Goal: Task Accomplishment & Management: Manage account settings

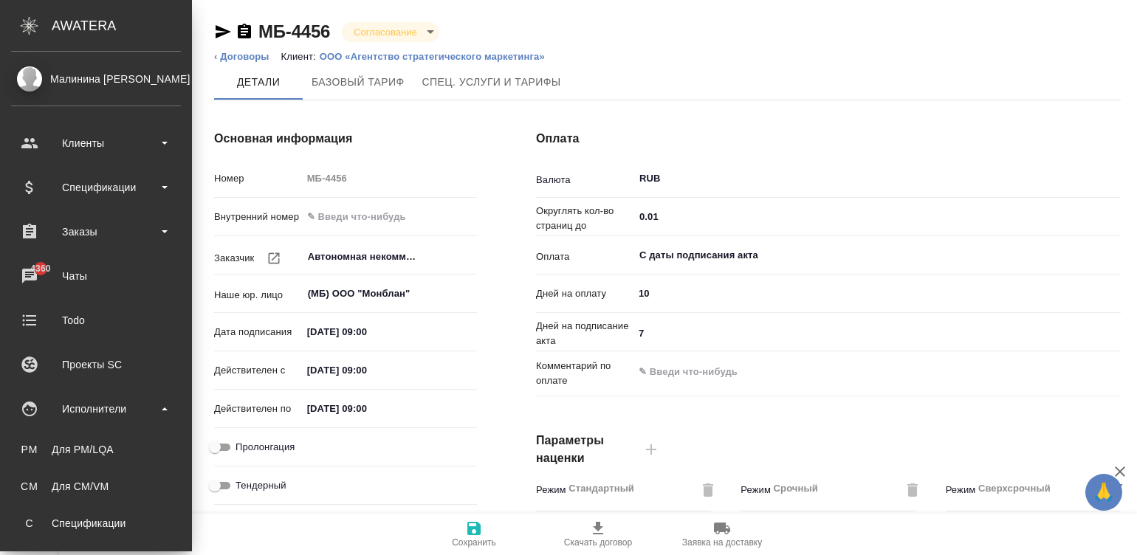
scroll to position [399, 0]
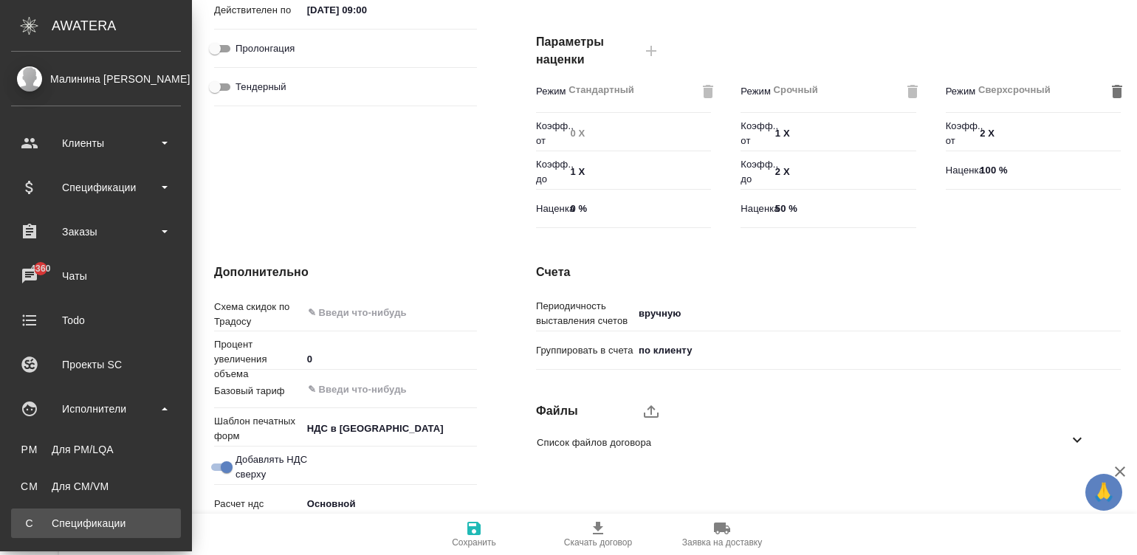
click at [132, 528] on div "Спецификации" at bounding box center [95, 523] width 155 height 15
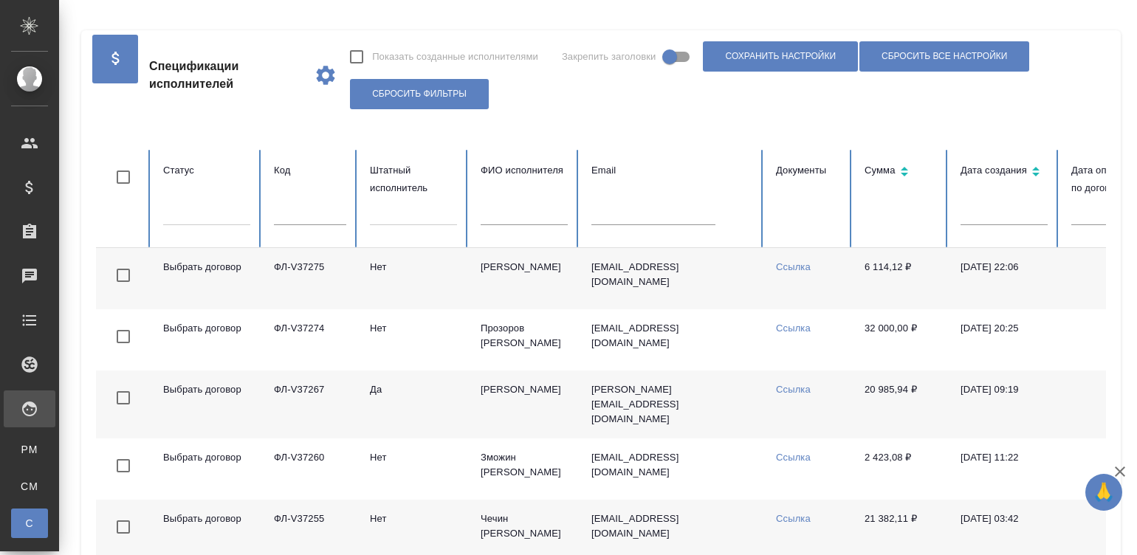
checkbox input "false"
click at [742, 288] on td "malisov@mail.ru" at bounding box center [671, 278] width 184 height 61
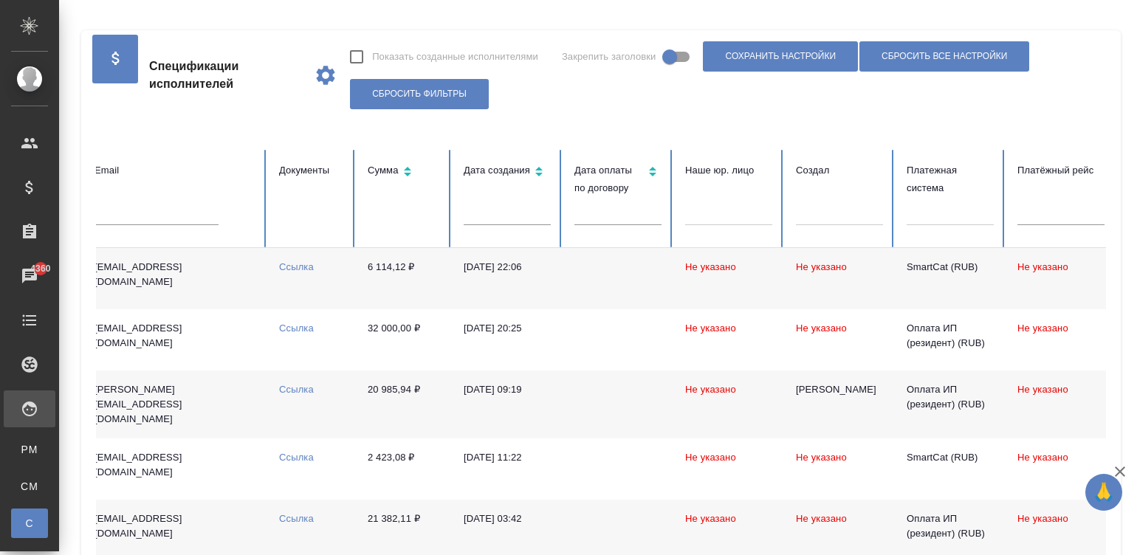
scroll to position [0, 570]
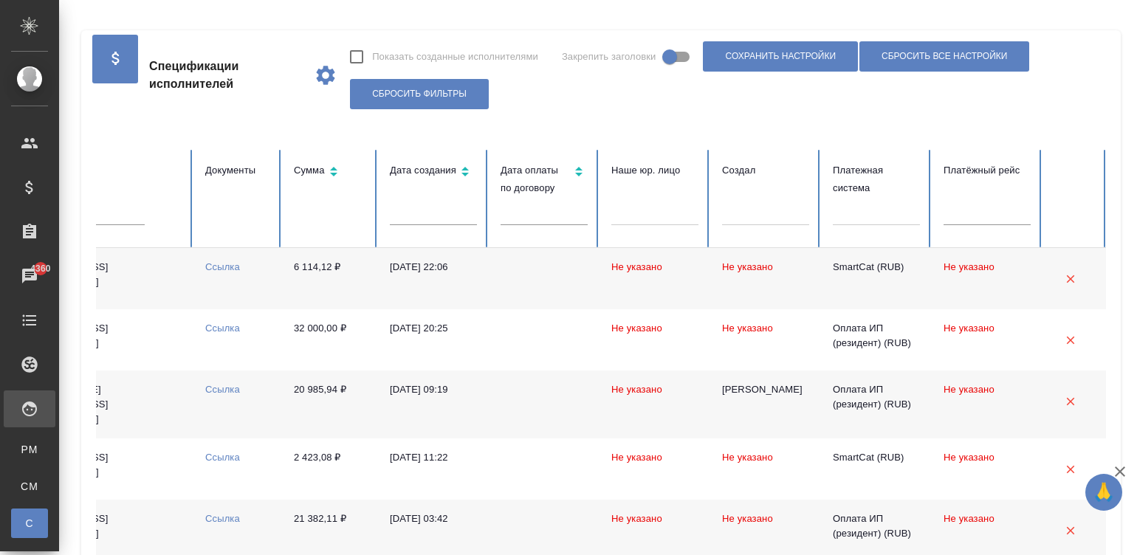
click at [845, 216] on div at bounding box center [875, 210] width 87 height 21
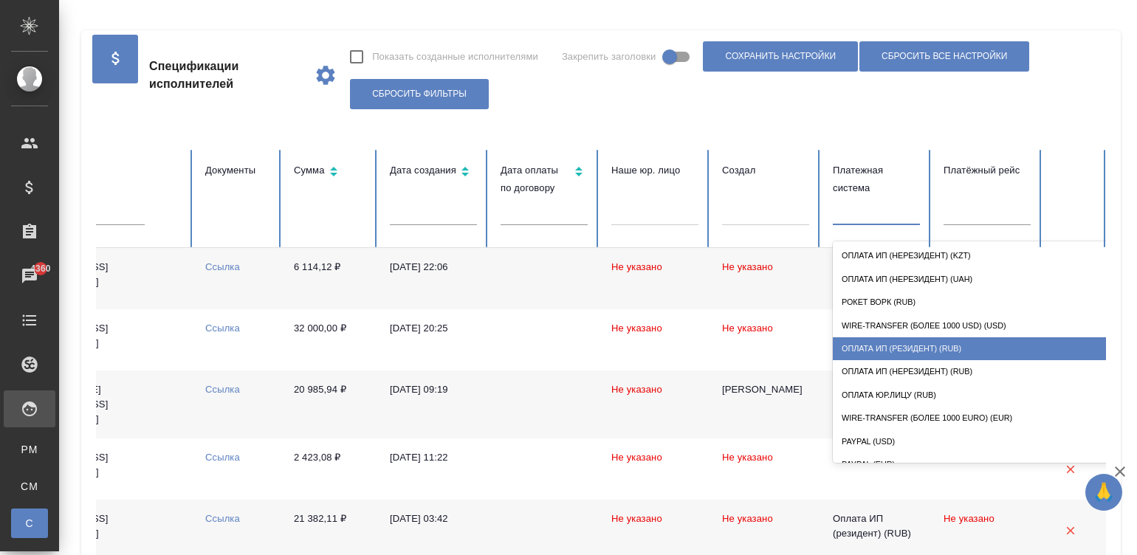
click at [934, 340] on div "Оплата ИП (резидент) (RUB)" at bounding box center [979, 348] width 295 height 23
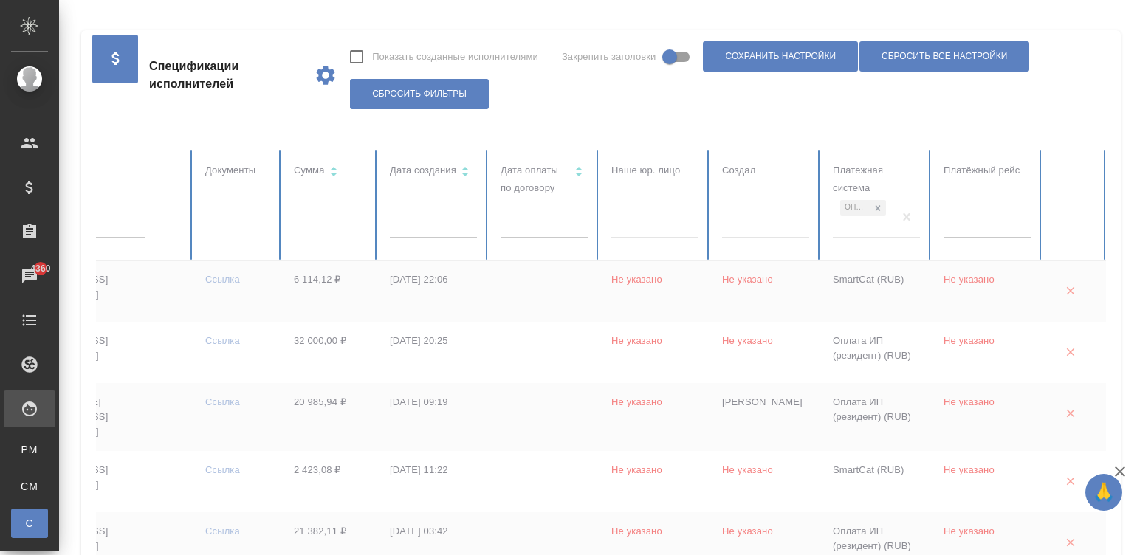
click at [450, 293] on td "24.08.2025, 22:06" at bounding box center [433, 291] width 111 height 61
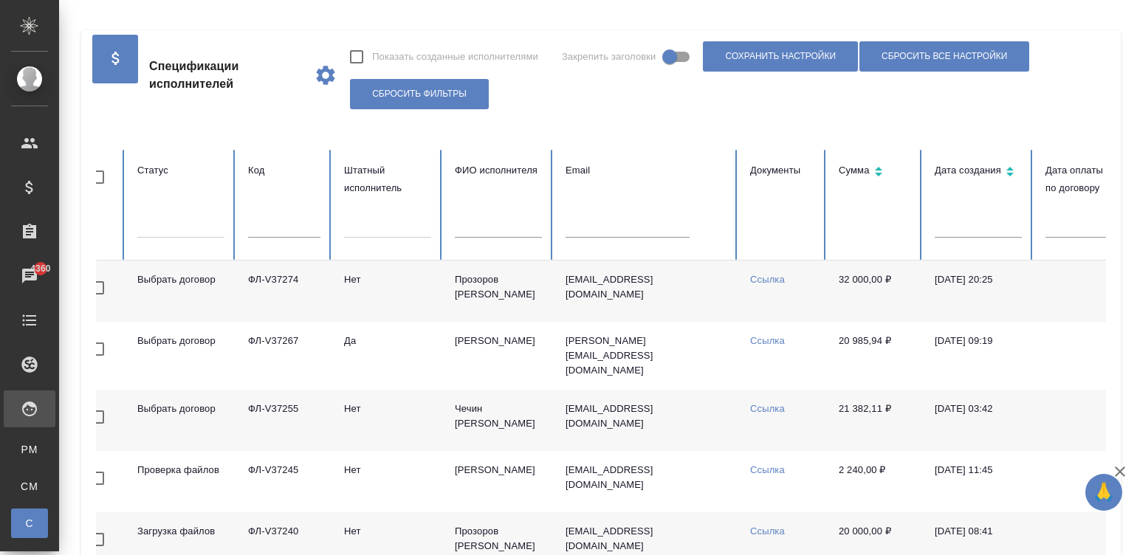
scroll to position [0, 0]
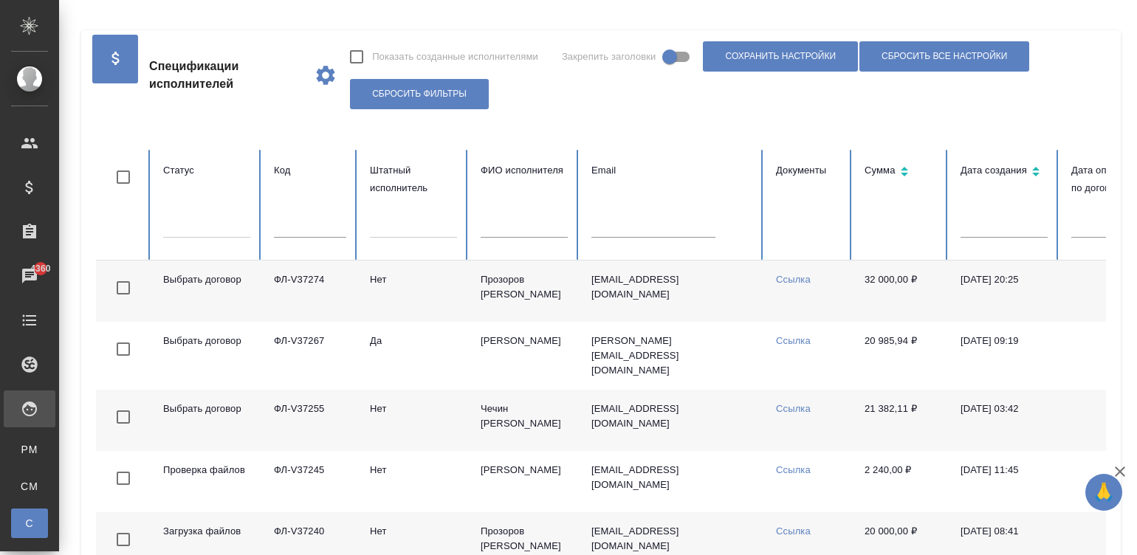
click at [417, 289] on td "Нет" at bounding box center [413, 291] width 111 height 61
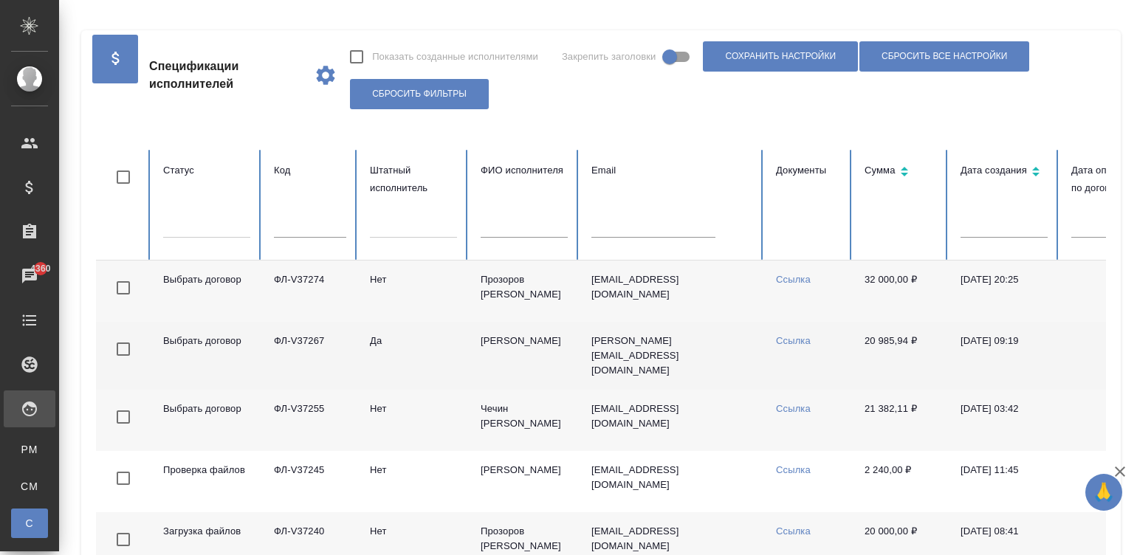
click at [354, 343] on td "ФЛ-V37267" at bounding box center [310, 356] width 96 height 68
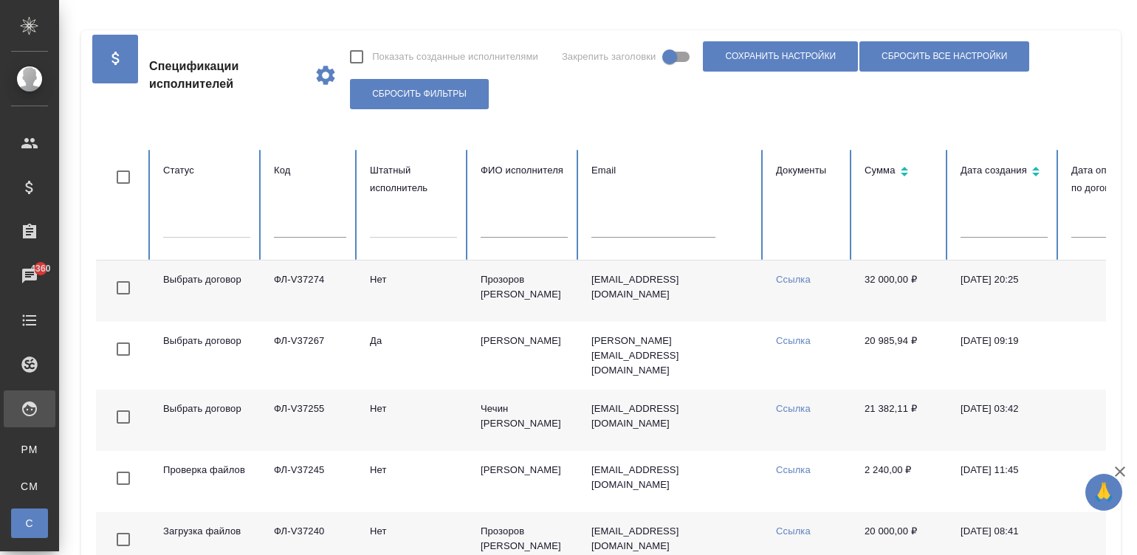
click at [335, 413] on td "ФЛ-V37255" at bounding box center [310, 420] width 96 height 61
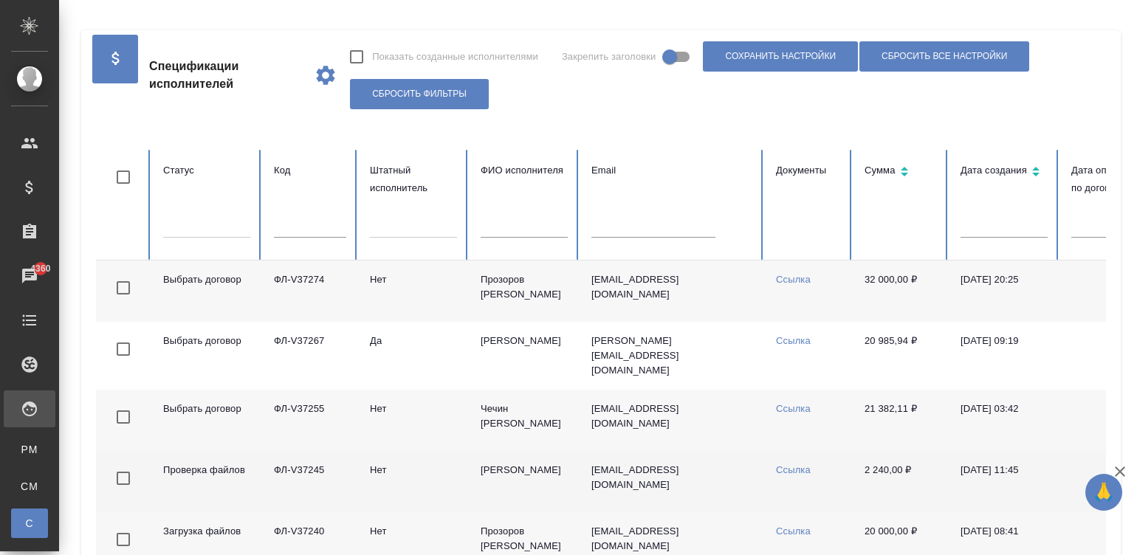
click at [442, 476] on td "Нет" at bounding box center [413, 481] width 111 height 61
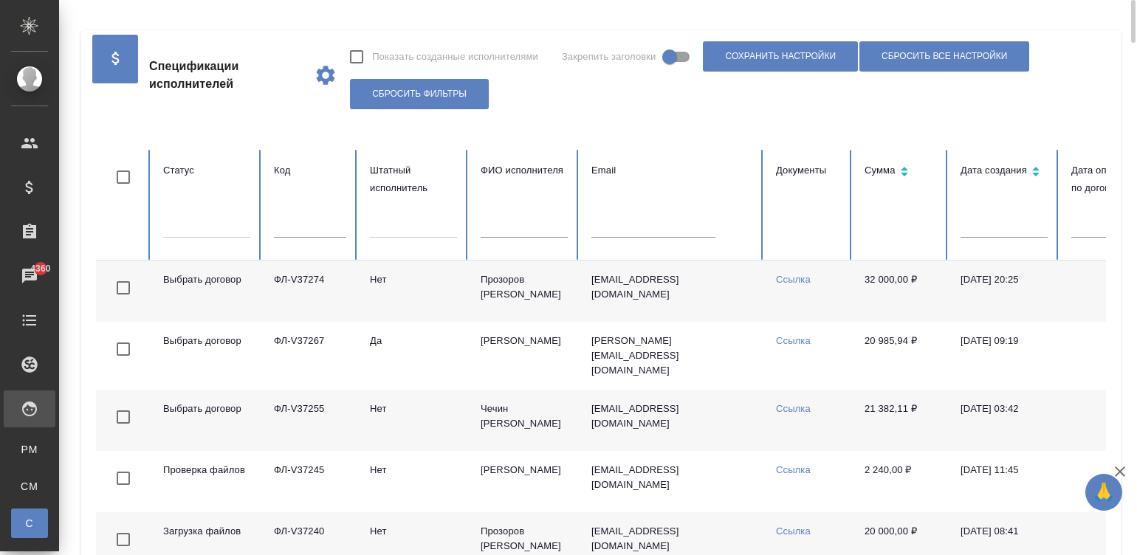
click at [618, 303] on td "s_prozorov94@mail.ru" at bounding box center [671, 291] width 184 height 61
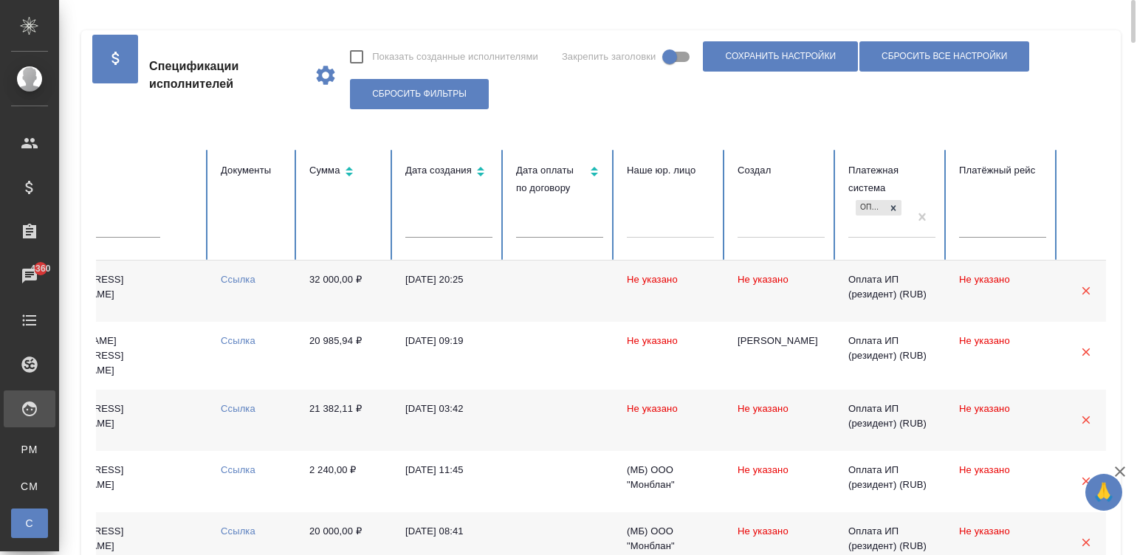
scroll to position [0, 570]
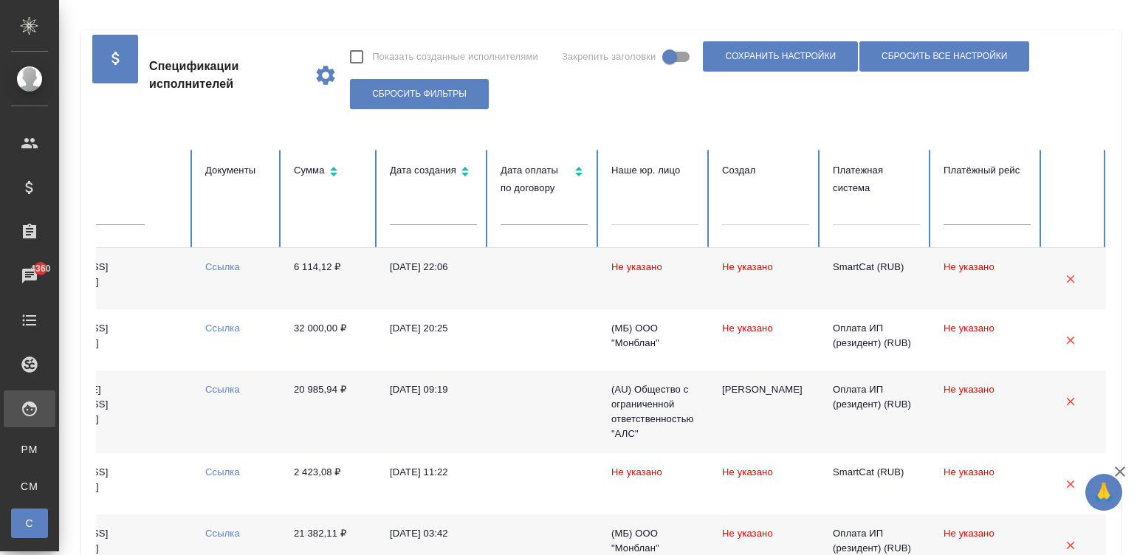
click at [848, 225] on div at bounding box center [875, 216] width 87 height 38
click at [845, 218] on div at bounding box center [875, 210] width 87 height 21
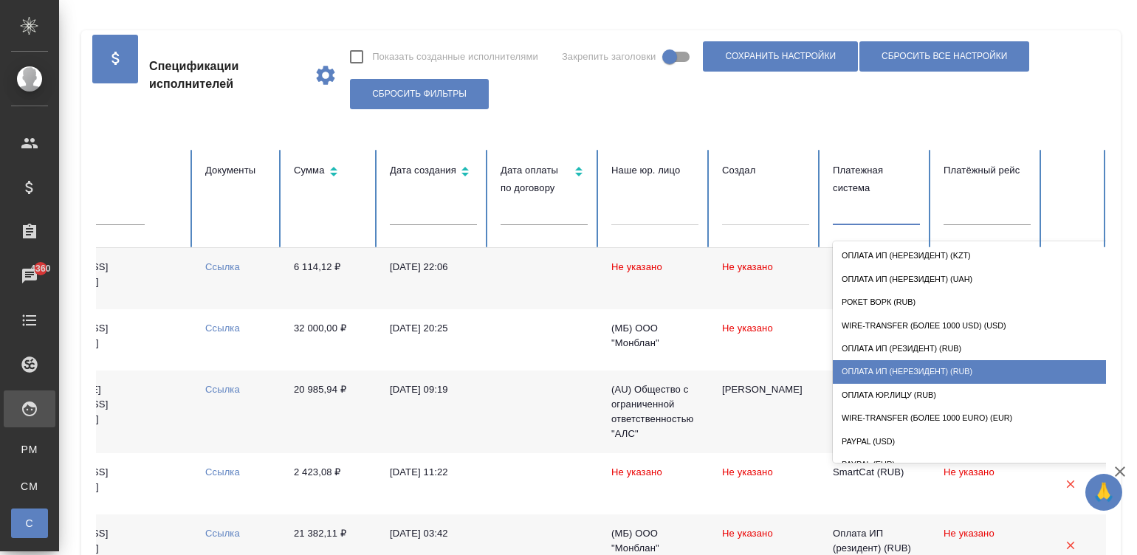
click at [904, 367] on div "Оплата ИП (нерезидент) (RUB)" at bounding box center [979, 371] width 295 height 23
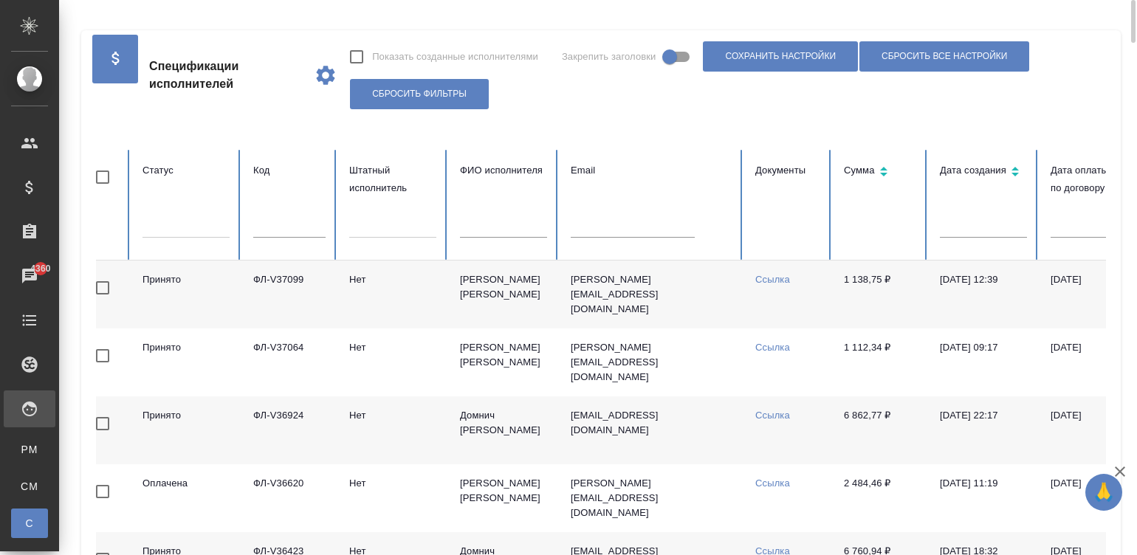
scroll to position [0, 0]
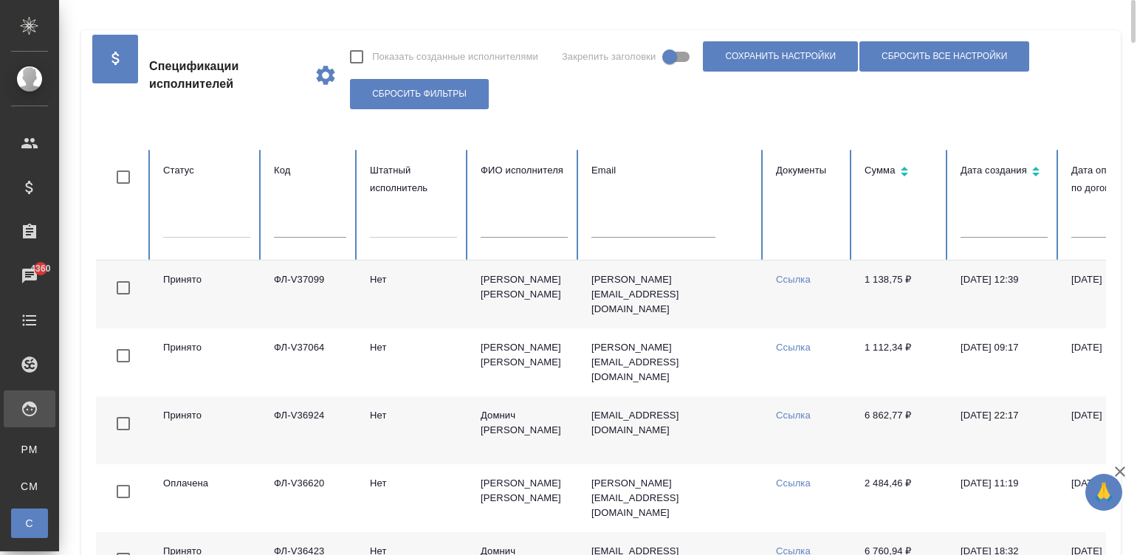
click at [705, 308] on td "t.urbanovich@mail.ru" at bounding box center [671, 295] width 184 height 68
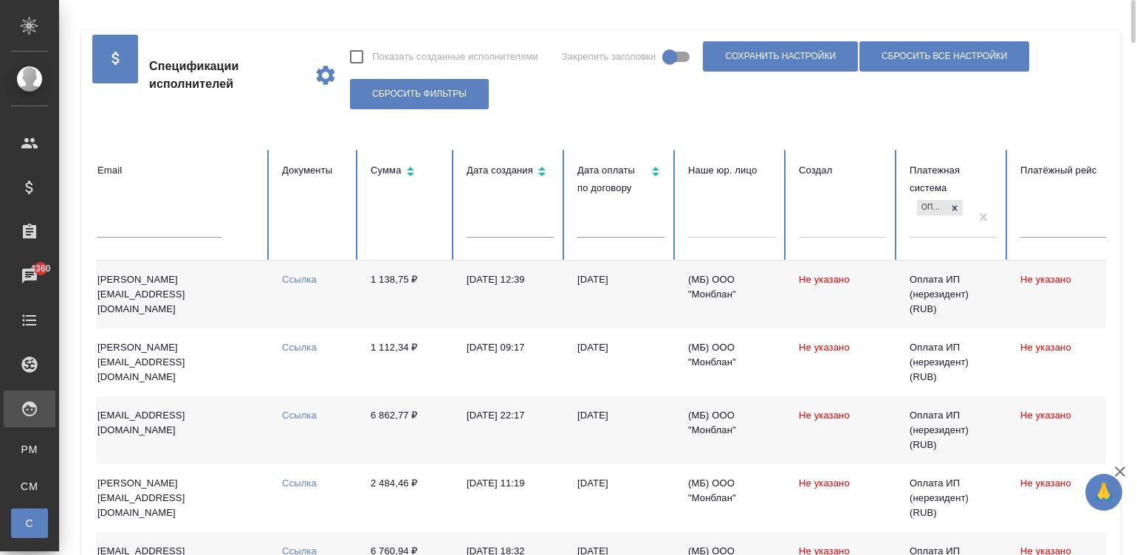
scroll to position [0, 570]
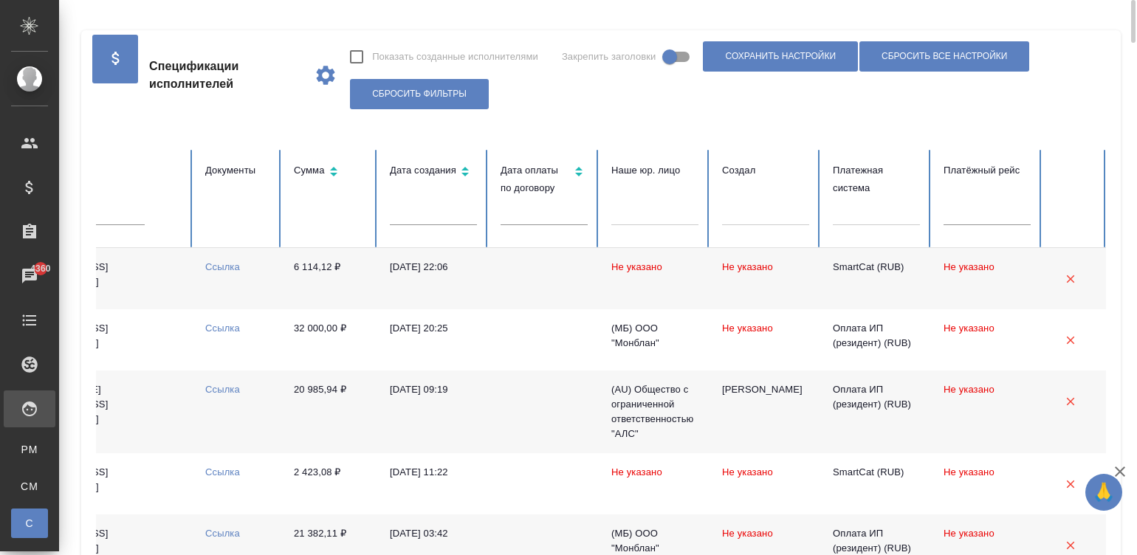
click at [842, 213] on div at bounding box center [875, 210] width 87 height 21
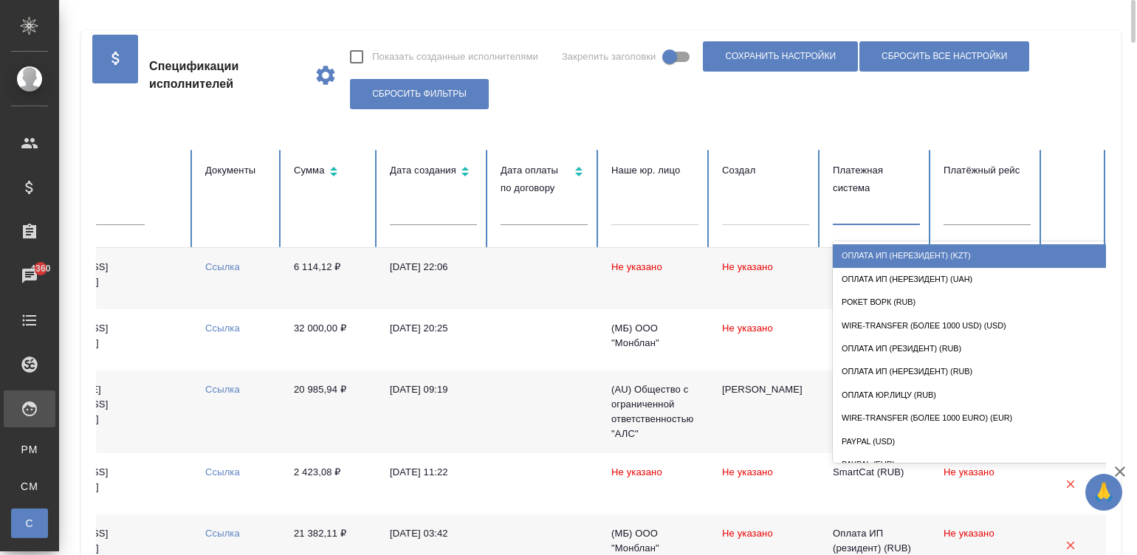
click at [895, 251] on div "Оплата ИП (нерезидент) (KZT)" at bounding box center [979, 255] width 295 height 23
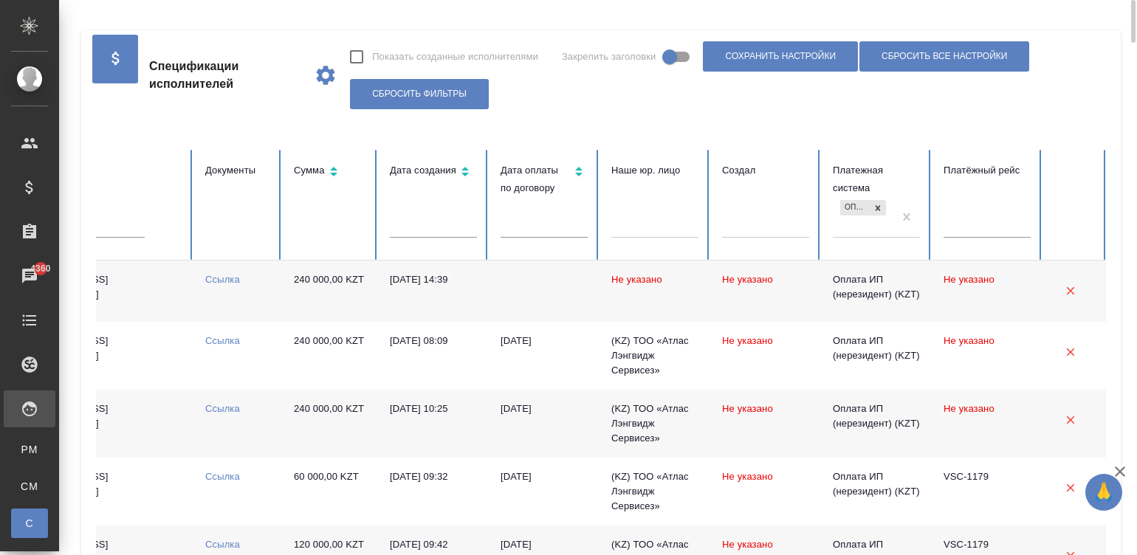
click at [615, 290] on td "Не указано" at bounding box center [654, 291] width 111 height 61
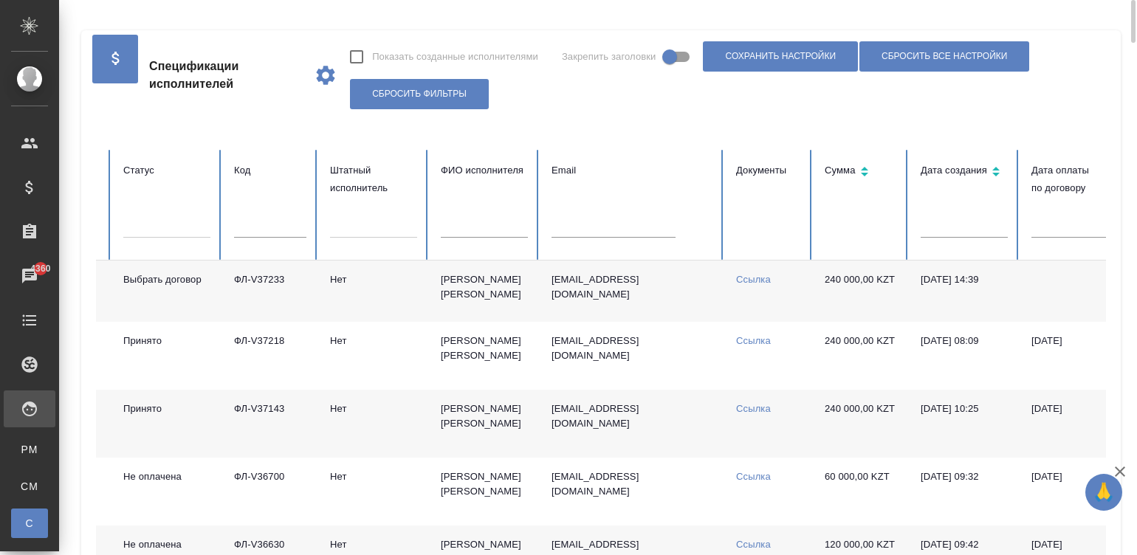
scroll to position [0, 0]
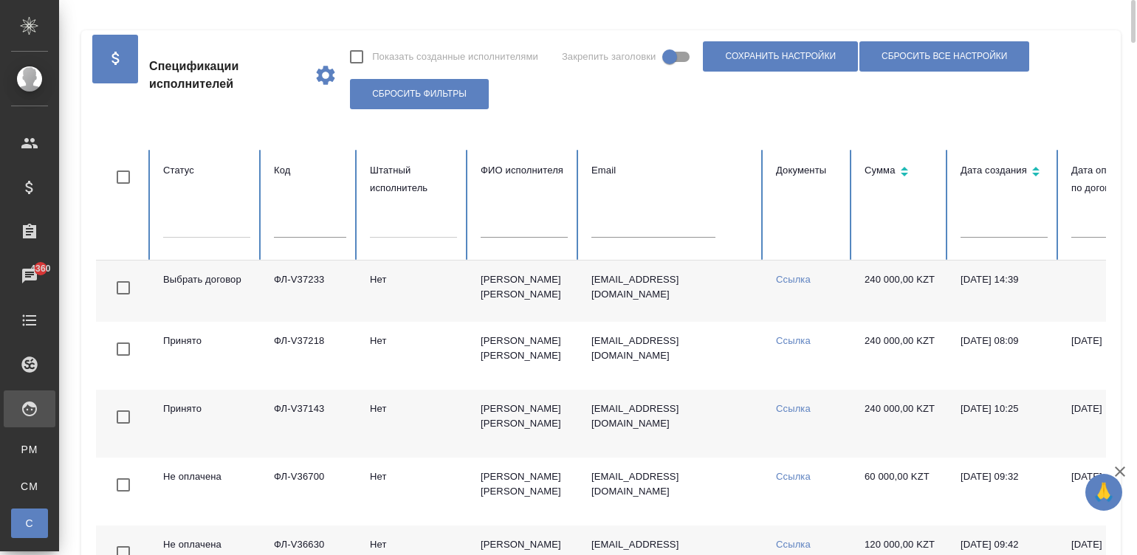
click at [406, 279] on td "Нет" at bounding box center [413, 291] width 111 height 61
click at [414, 296] on td "Нет" at bounding box center [413, 291] width 111 height 61
click at [373, 293] on td "Нет" at bounding box center [413, 291] width 111 height 61
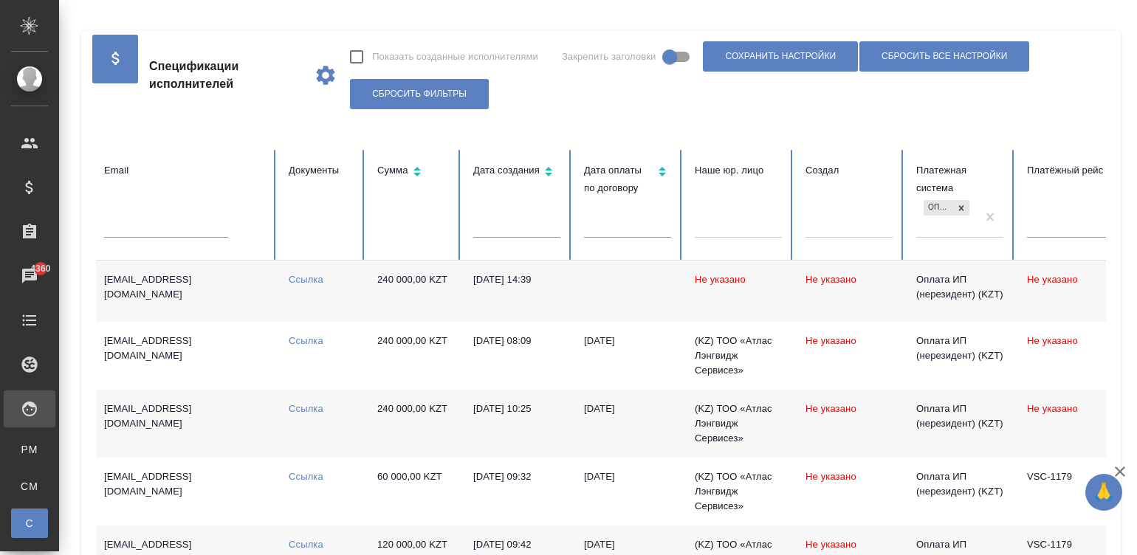
scroll to position [0, 584]
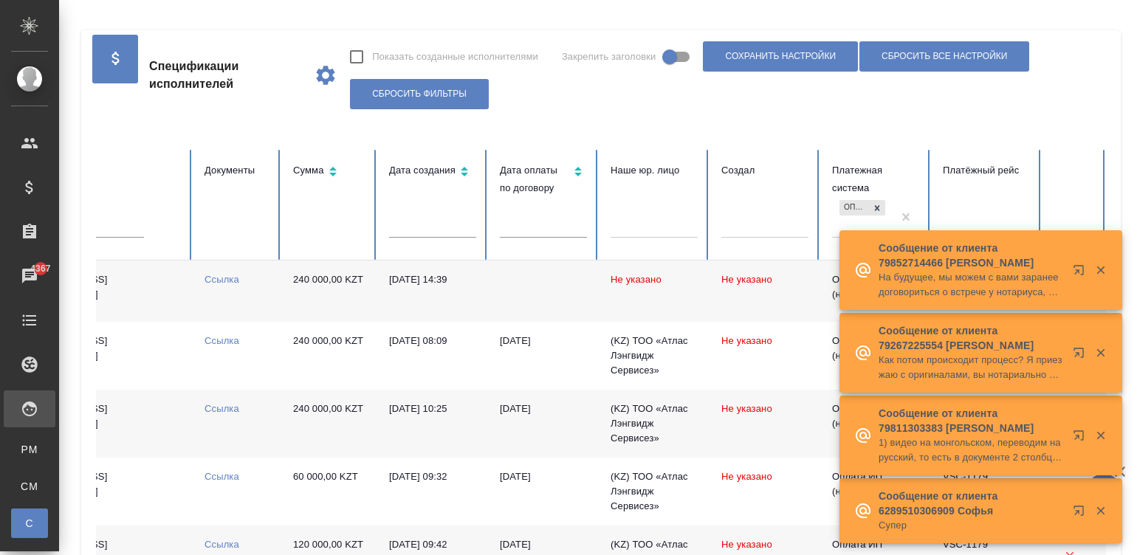
click at [20, 490] on div "Для CM/VM" at bounding box center [11, 486] width 22 height 15
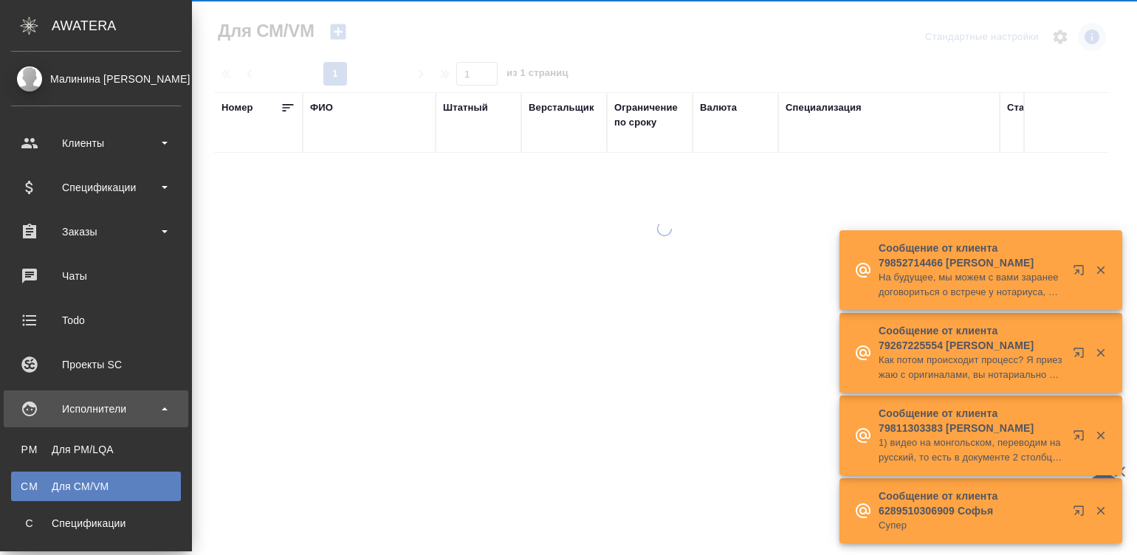
click at [1091, 265] on button "button" at bounding box center [1100, 269] width 30 height 13
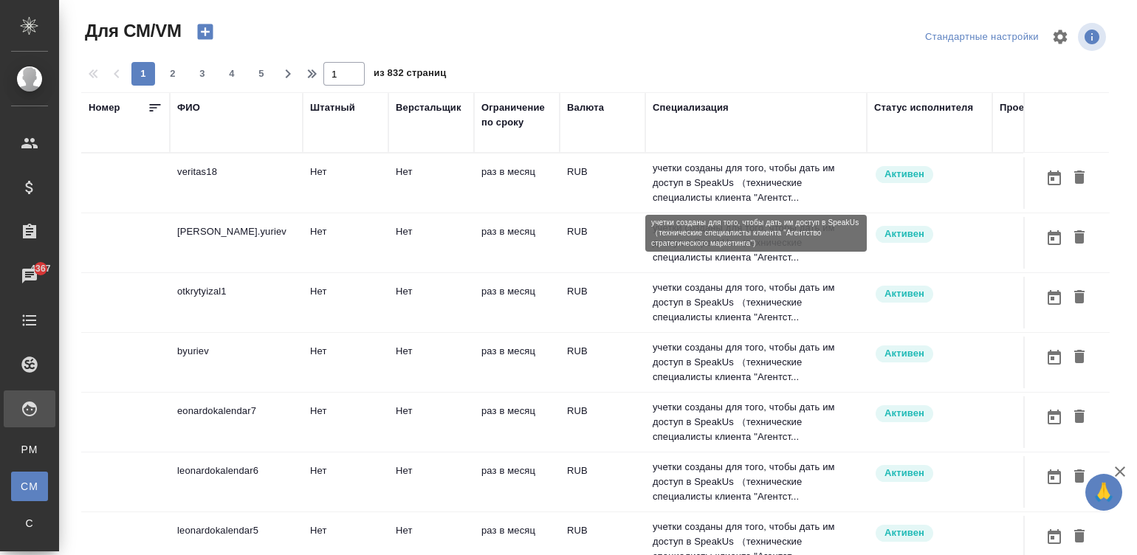
click at [672, 187] on p "учетки созданы для того, чтобы дать им доступ в SpeakUs （технические специалист…" at bounding box center [755, 183] width 207 height 44
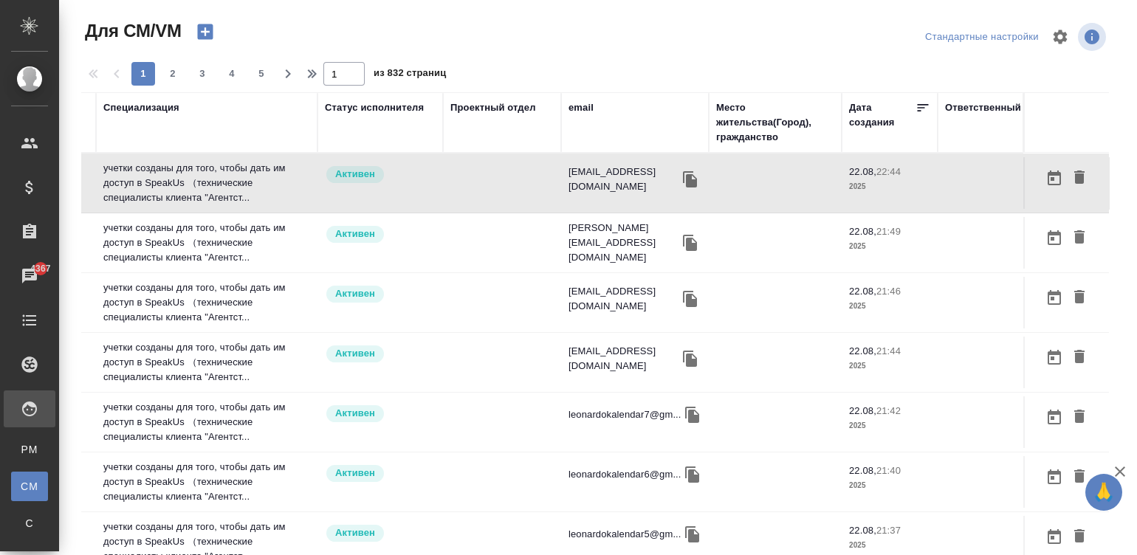
scroll to position [0, 577]
click at [568, 102] on div "email" at bounding box center [580, 107] width 25 height 15
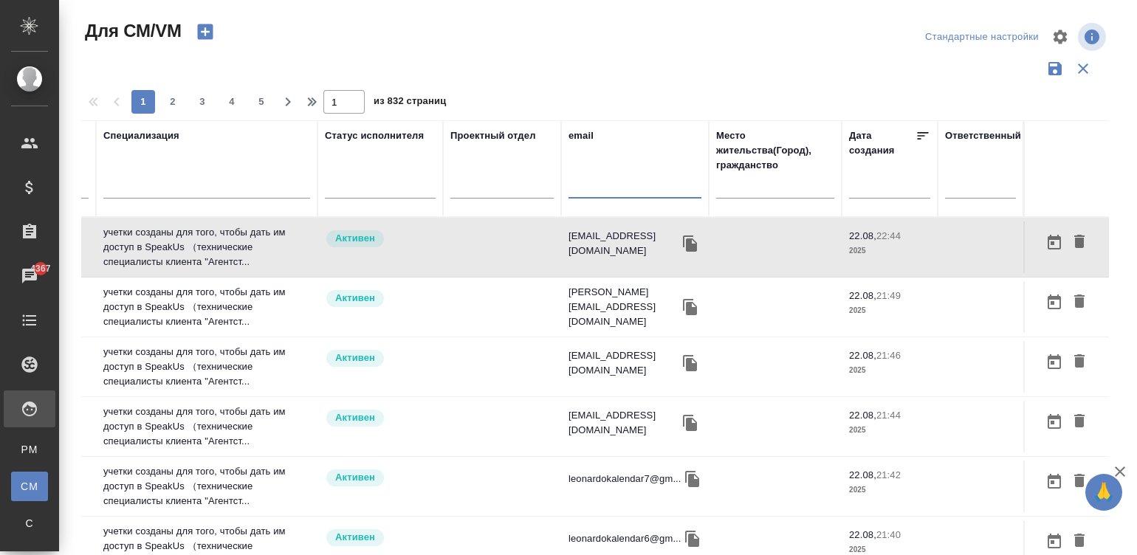
click at [598, 190] on input "text" at bounding box center [634, 189] width 133 height 18
paste input "[EMAIL_ADDRESS][DOMAIN_NAME]"
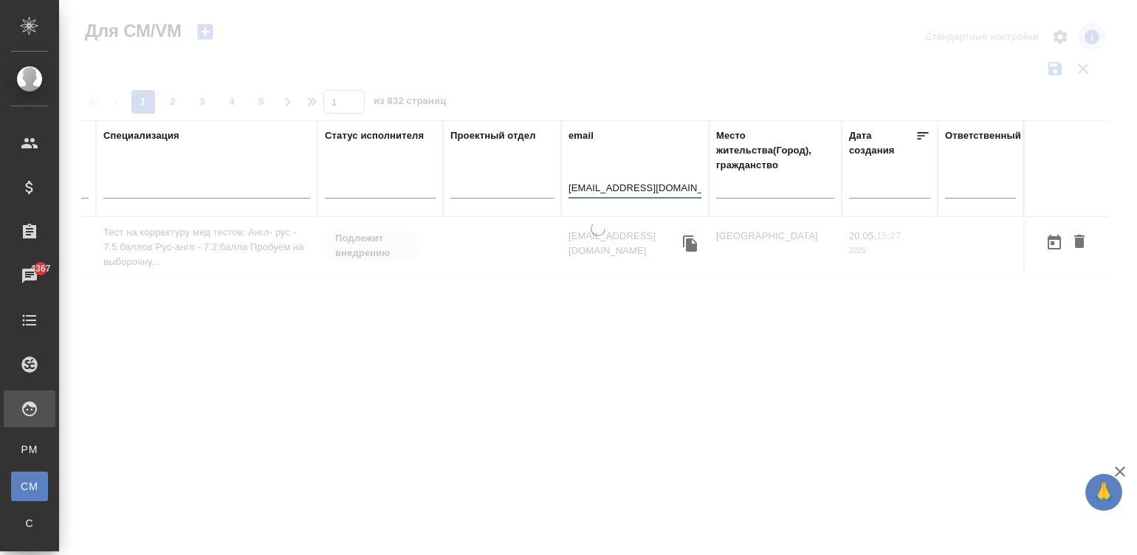
scroll to position [0, 563]
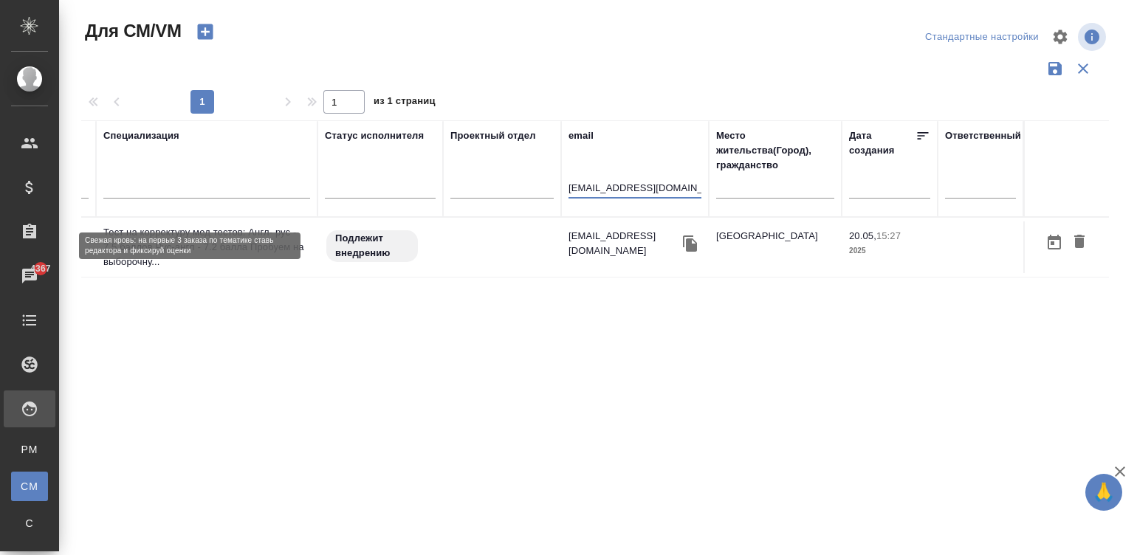
type input "[EMAIL_ADDRESS][DOMAIN_NAME]"
click at [411, 242] on div "Подлежит внедрению" at bounding box center [380, 246] width 111 height 35
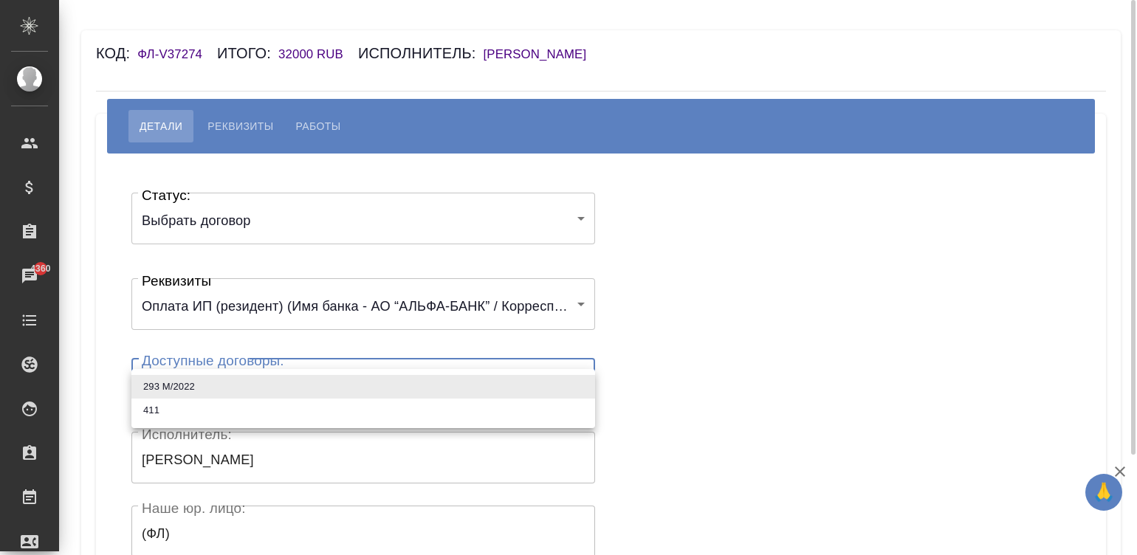
click at [277, 382] on body "🙏 .cls-1 fill:#fff; AWATERA Малинина Мария m.malinina Клиенты Спецификации Зака…" at bounding box center [568, 277] width 1137 height 555
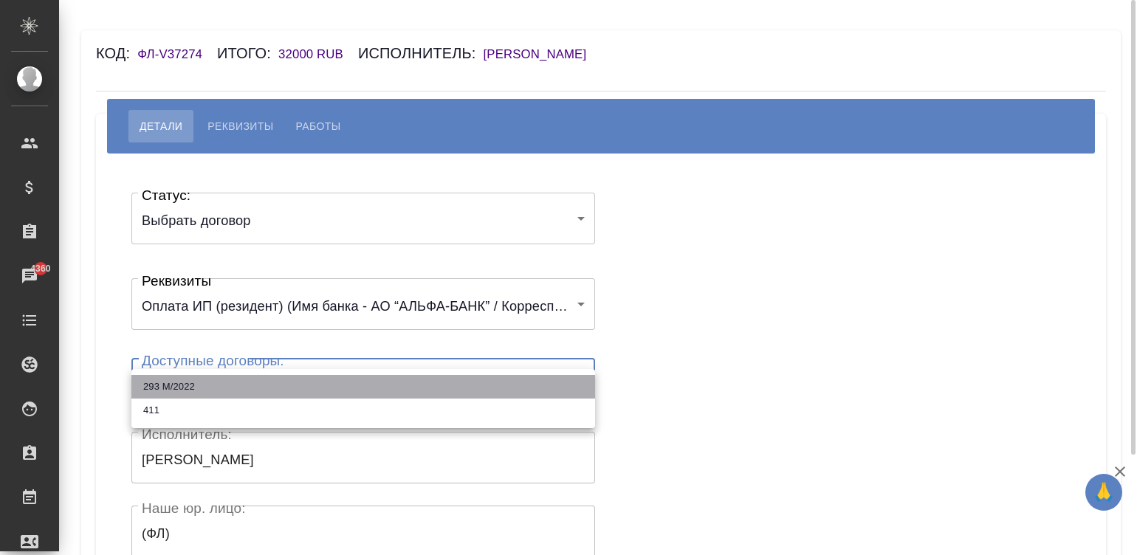
click at [277, 382] on li "293 М/2022" at bounding box center [362, 387] width 463 height 24
type input "62986faadebe3ab7d2353835"
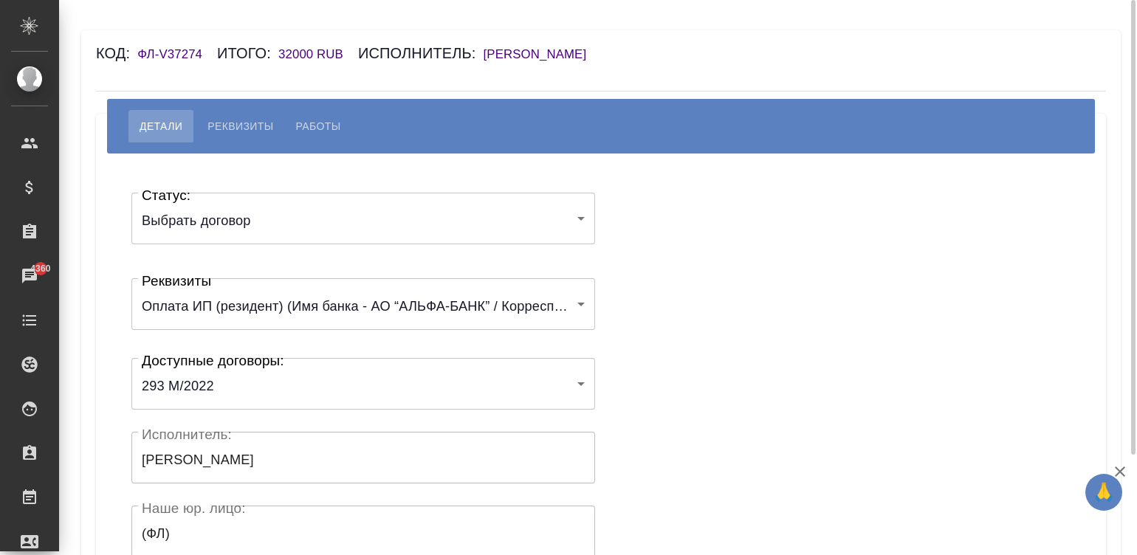
click at [673, 369] on div "Статус: Выбрать договор chooseContract Статус: Реквизиты Оплата ИП (резидент) (…" at bounding box center [600, 443] width 951 height 534
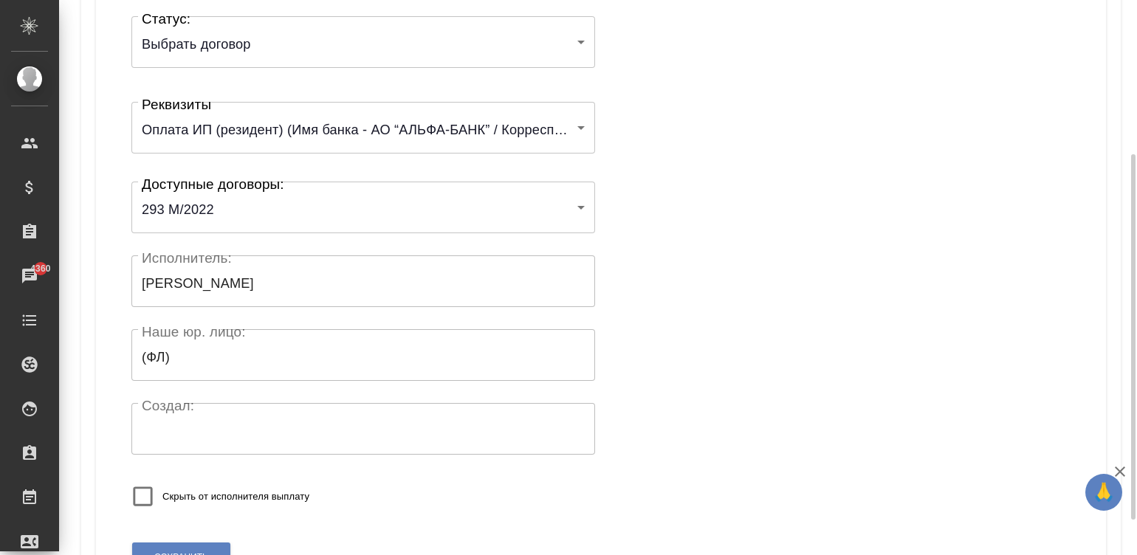
scroll to position [289, 0]
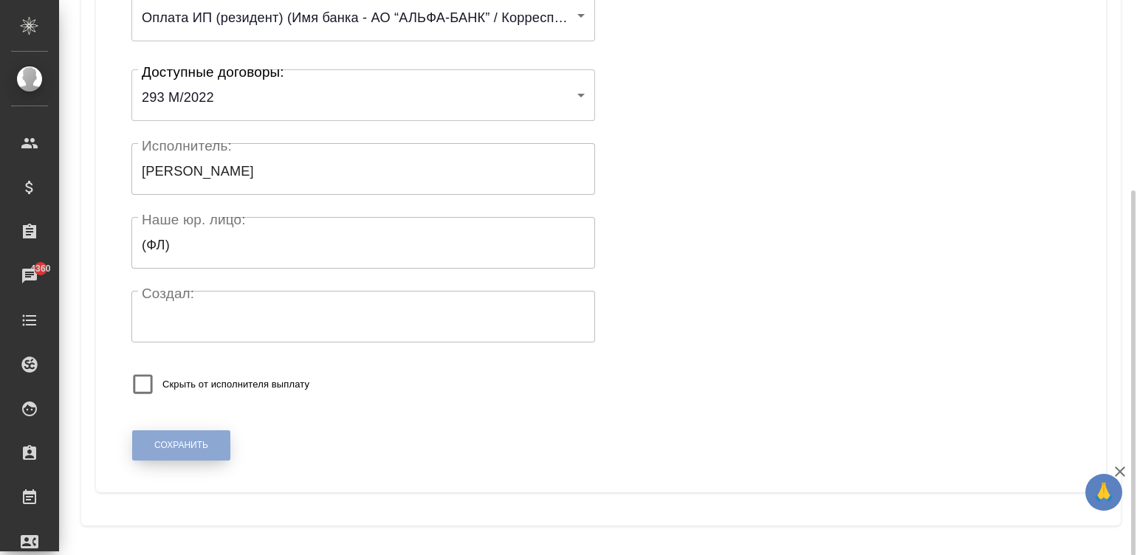
click at [159, 441] on span "Сохранить" at bounding box center [181, 445] width 54 height 13
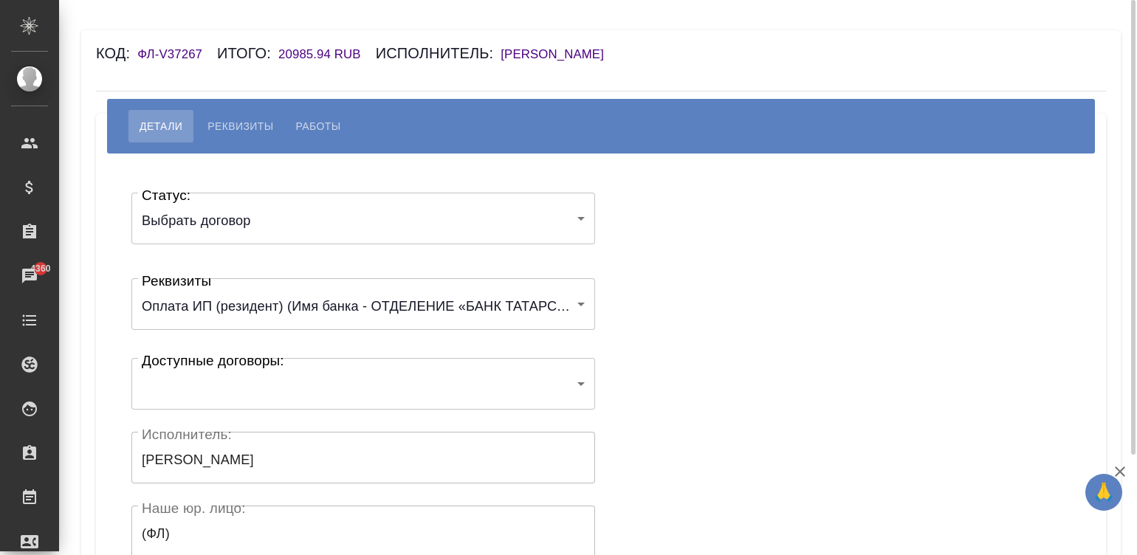
click at [302, 396] on body "🙏 .cls-1 fill:#fff; AWATERA [PERSON_NAME][PERSON_NAME] Спецификации Заказы 4360…" at bounding box center [568, 277] width 1137 height 555
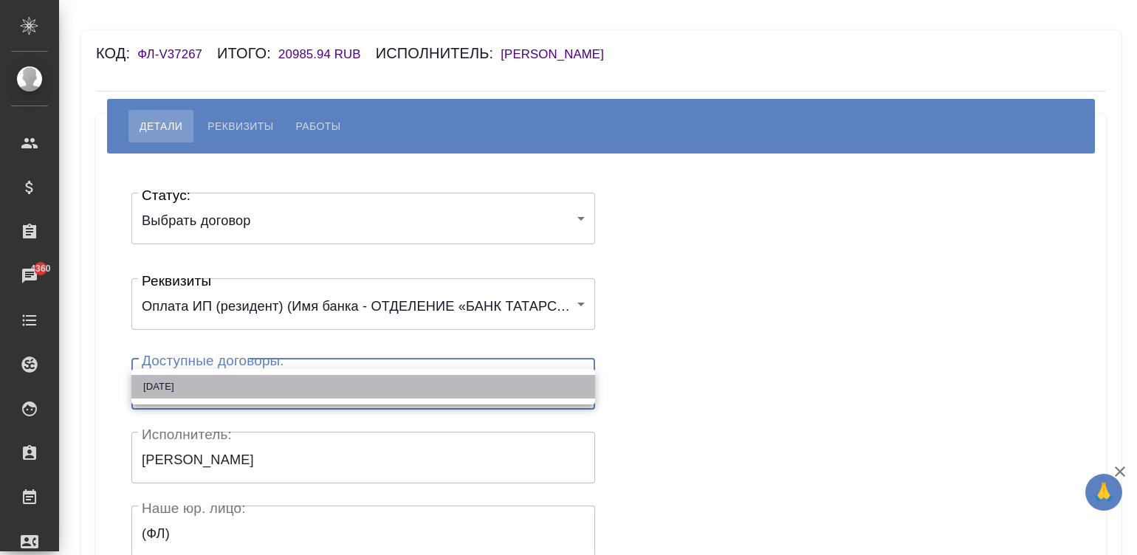
click at [332, 386] on li "[DATE]" at bounding box center [362, 387] width 463 height 24
type input "67c9a5bfb08b1c44271a4124"
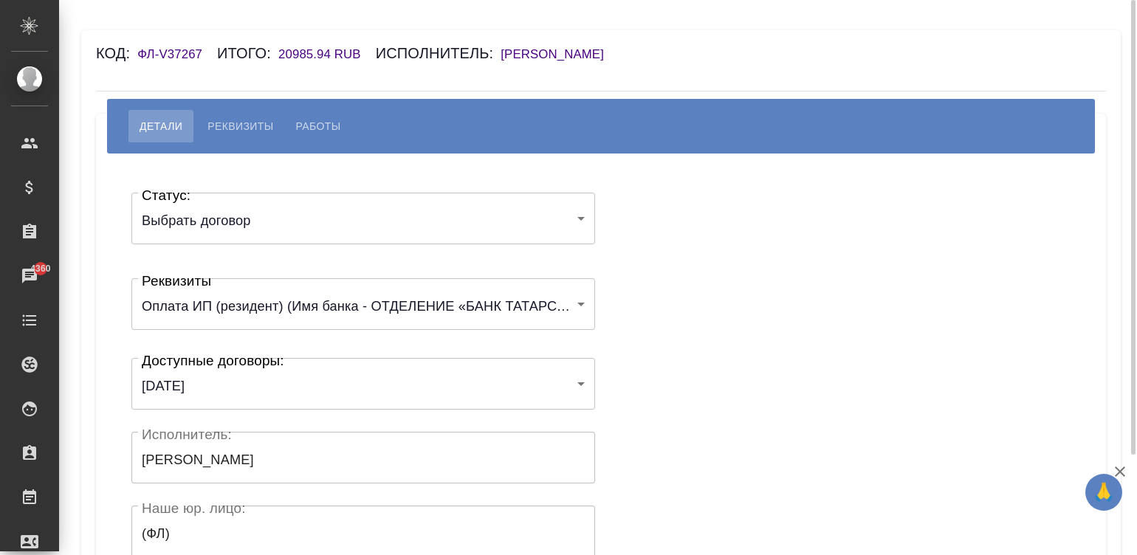
click at [637, 393] on div "Статус: Выбрать договор chooseContract Статус: Реквизиты Оплата ИП (резидент) (…" at bounding box center [600, 443] width 951 height 534
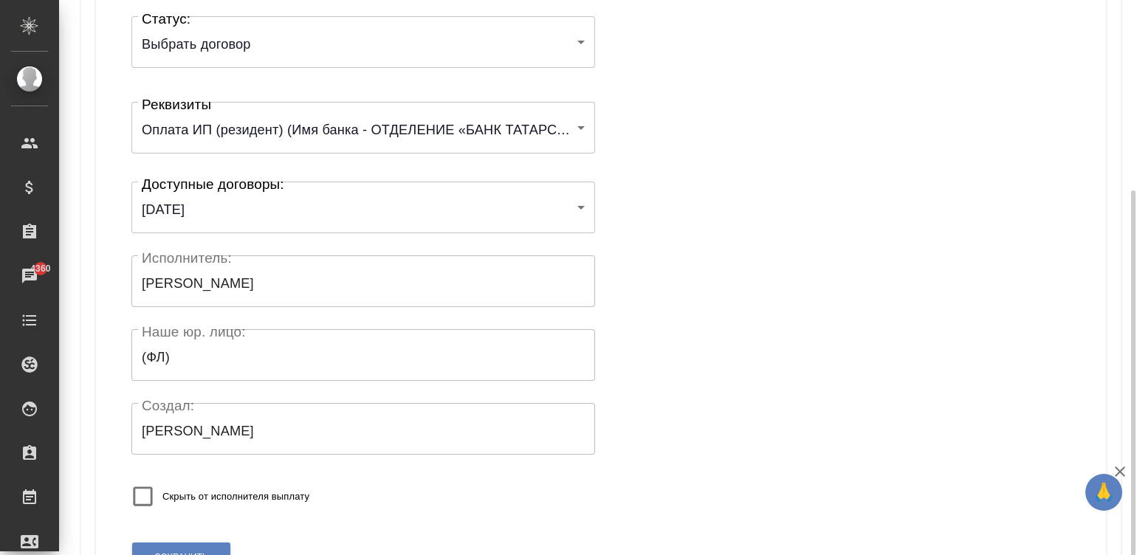
scroll to position [289, 0]
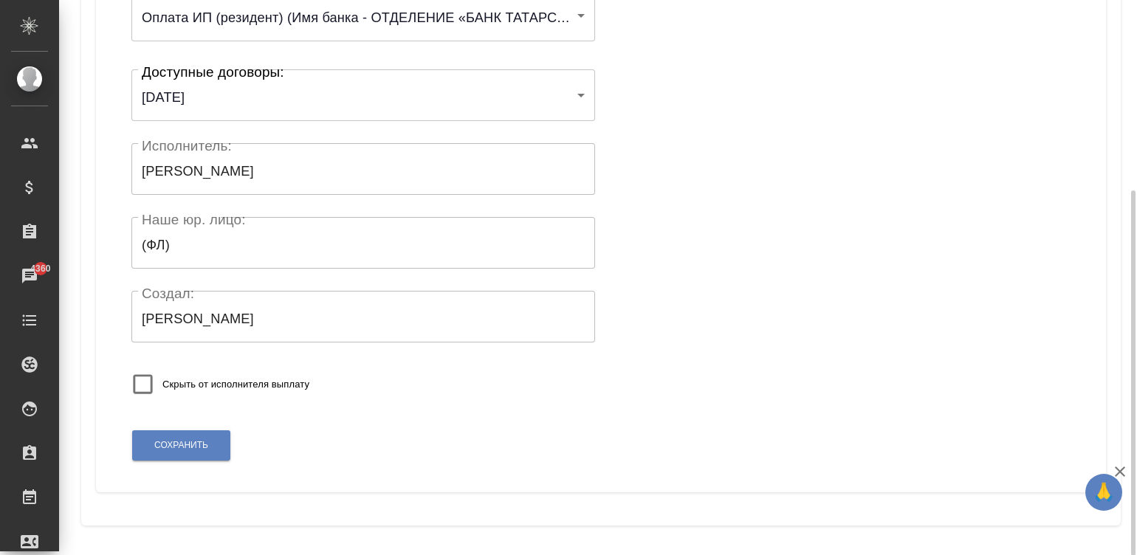
click at [178, 428] on div "Сохранить" at bounding box center [181, 446] width 100 height 38
click at [214, 454] on button "Сохранить" at bounding box center [181, 445] width 98 height 30
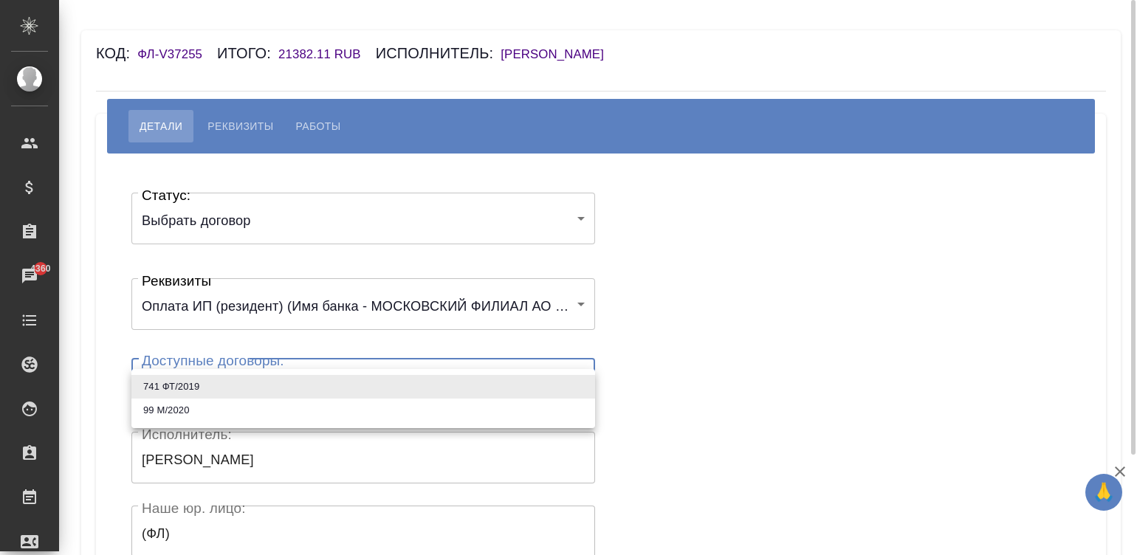
click at [284, 388] on body "🙏 .cls-1 fill:#fff; AWATERA Малинина Мария m.malinina Клиенты Спецификации Зака…" at bounding box center [568, 277] width 1137 height 555
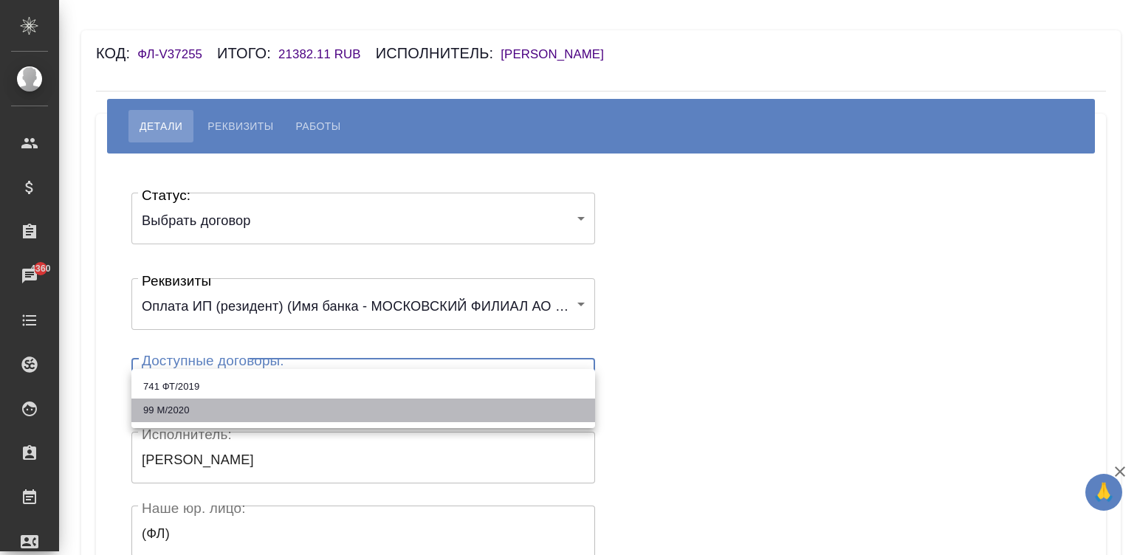
click at [187, 406] on li "99 М/2020" at bounding box center [362, 411] width 463 height 24
type input "61f2aa09e9db3325b933f6be"
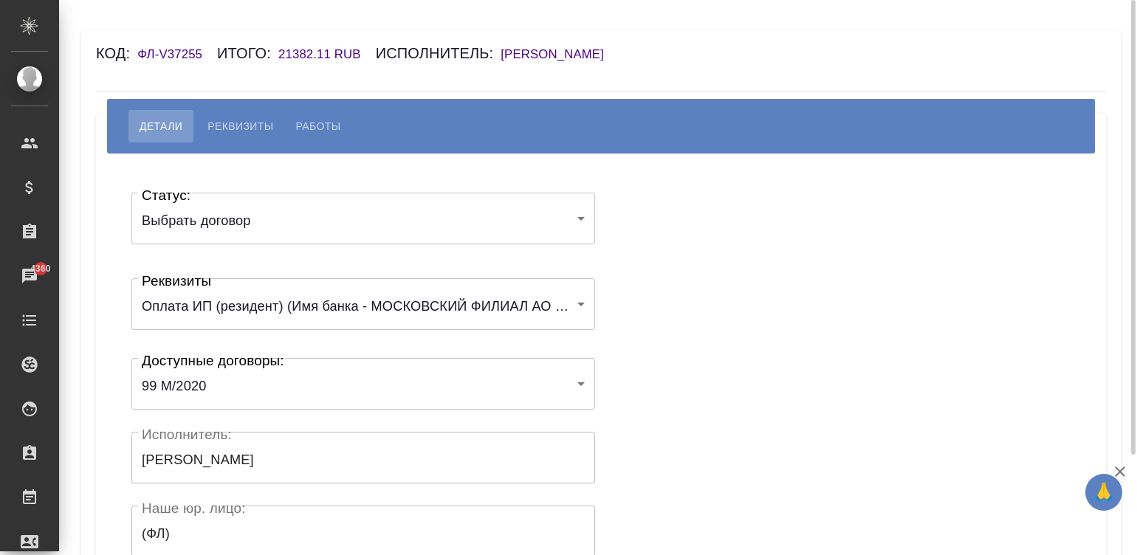
click at [652, 381] on div "Статус: Выбрать договор chooseContract Статус: Реквизиты Оплата ИП (резидент) (…" at bounding box center [600, 443] width 951 height 534
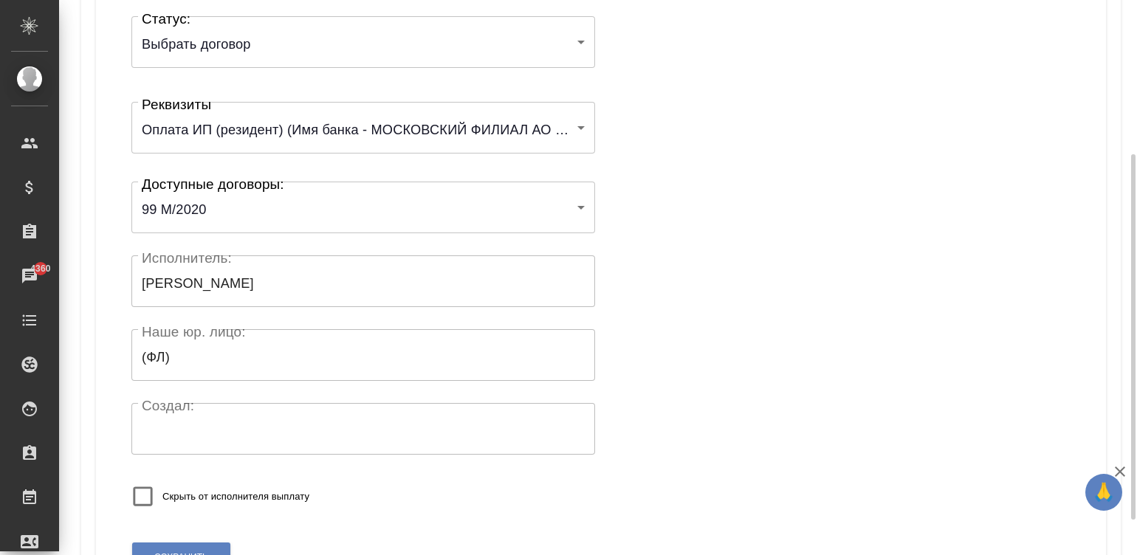
scroll to position [289, 0]
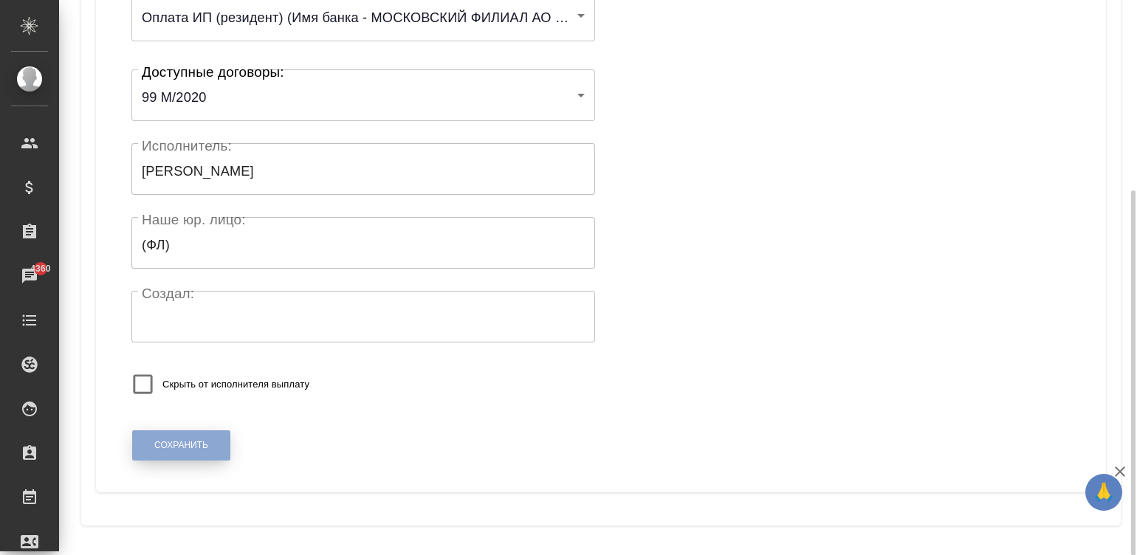
click at [194, 436] on button "Сохранить" at bounding box center [181, 445] width 98 height 30
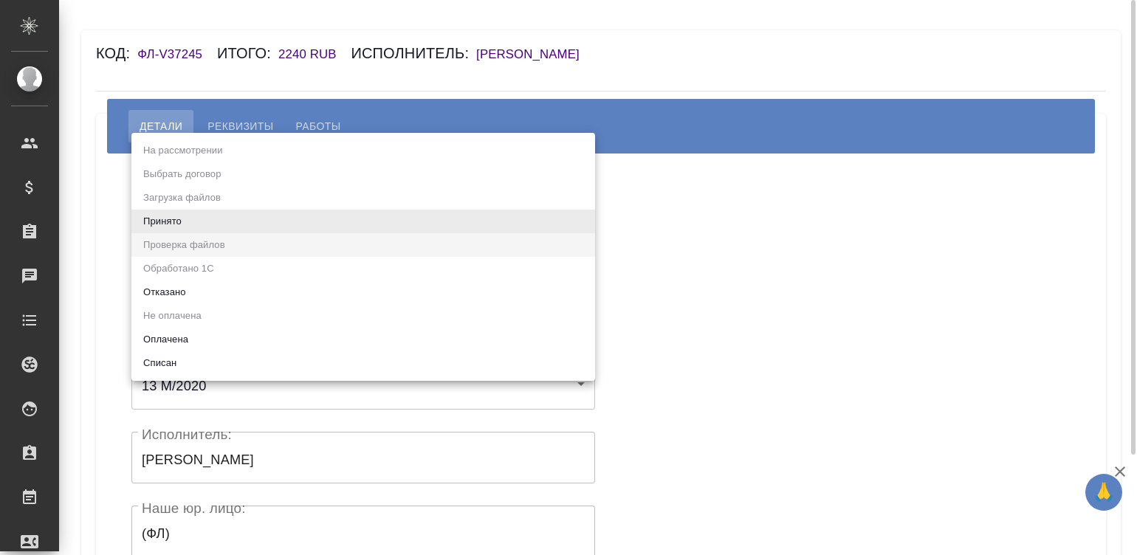
click at [199, 222] on body "🙏 .cls-1 fill:#fff; AWATERA Малинина Мария m.malinina Клиенты Спецификации Зака…" at bounding box center [568, 277] width 1137 height 555
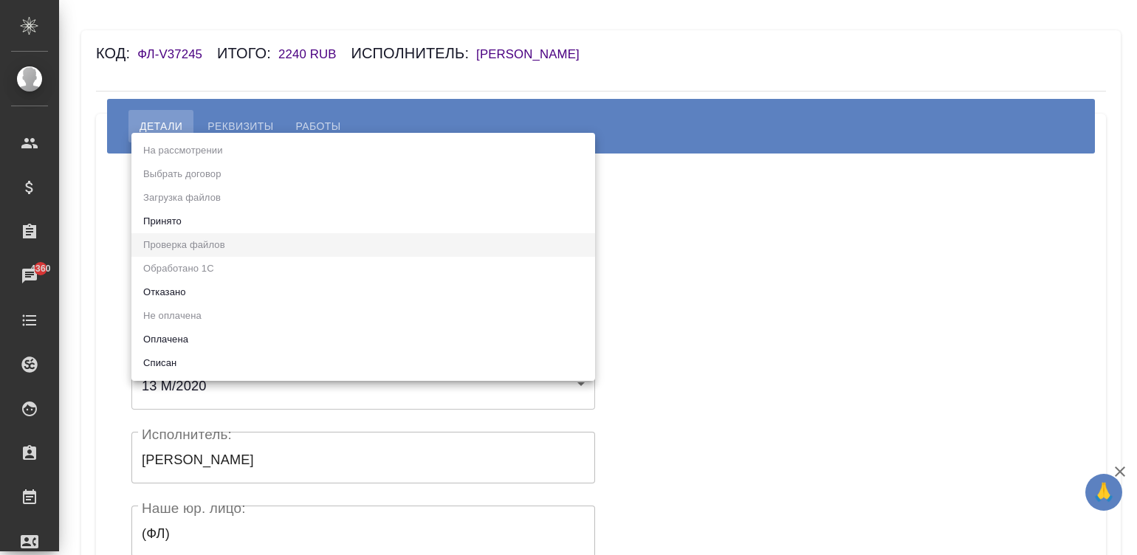
click at [176, 212] on li "Принято" at bounding box center [362, 222] width 463 height 24
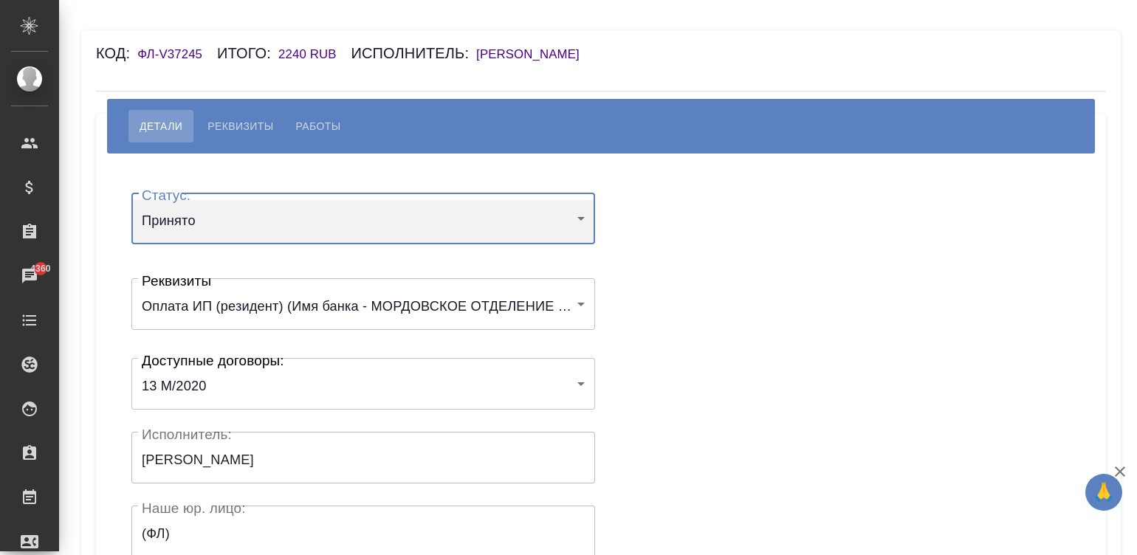
type input "accepted"
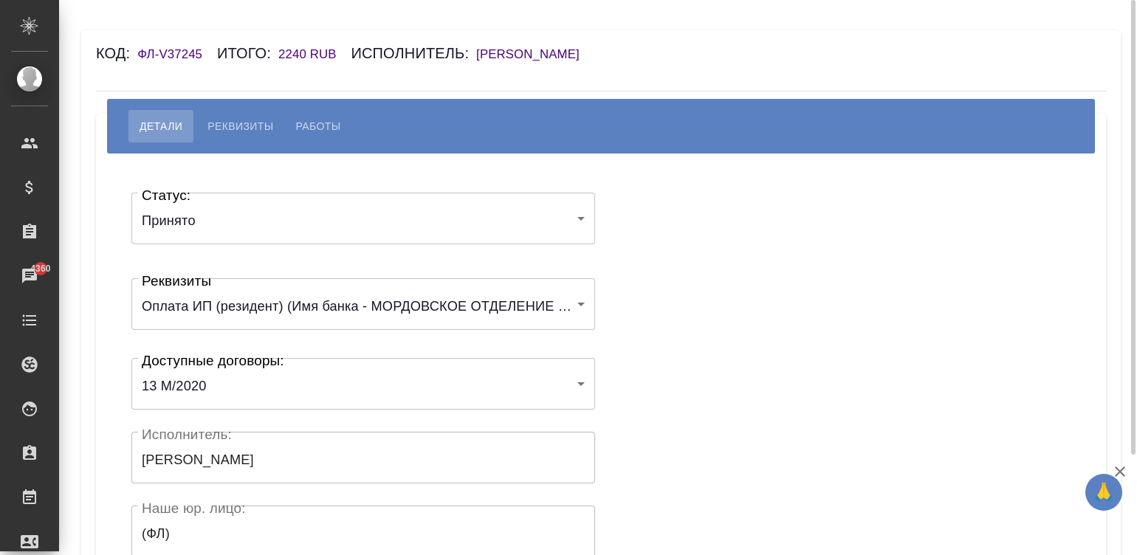
click at [689, 256] on div "Статус: Принято accepted Статус: Реквизиты Оплата ИП (резидент) (Имя банка - МО…" at bounding box center [600, 443] width 951 height 534
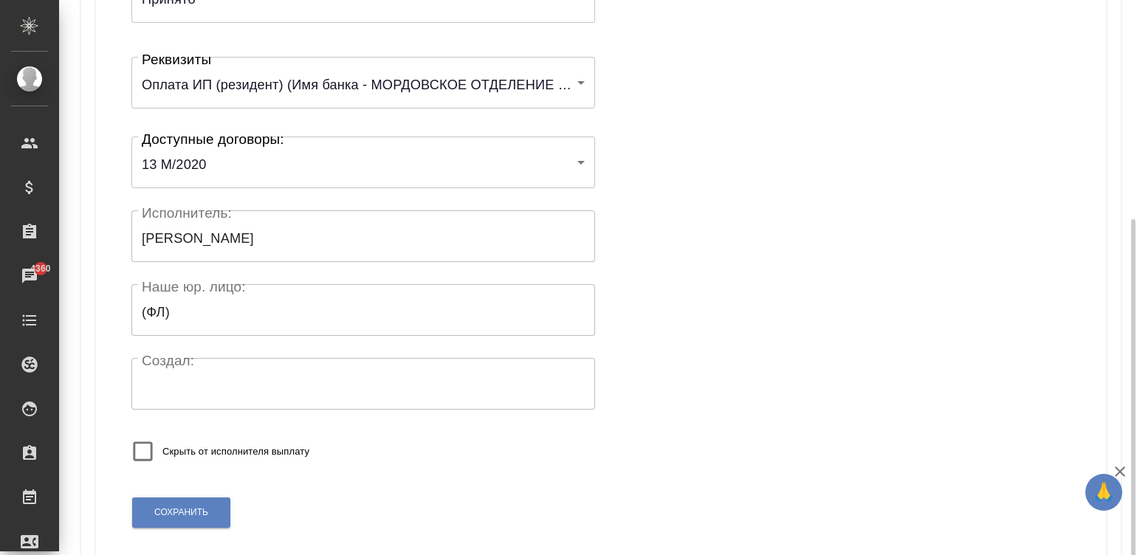
scroll to position [289, 0]
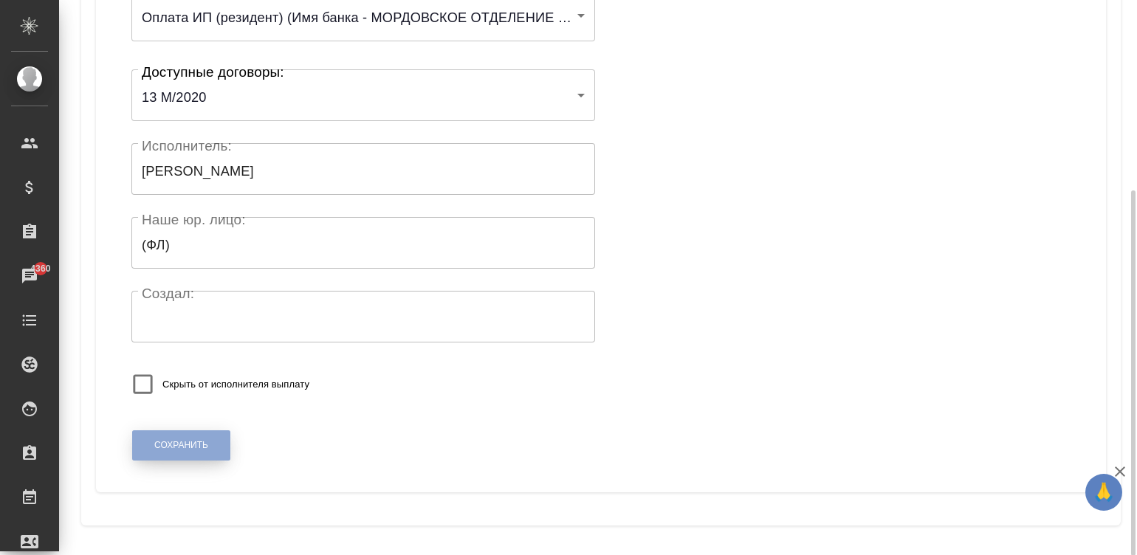
click at [166, 433] on button "Сохранить" at bounding box center [181, 445] width 98 height 30
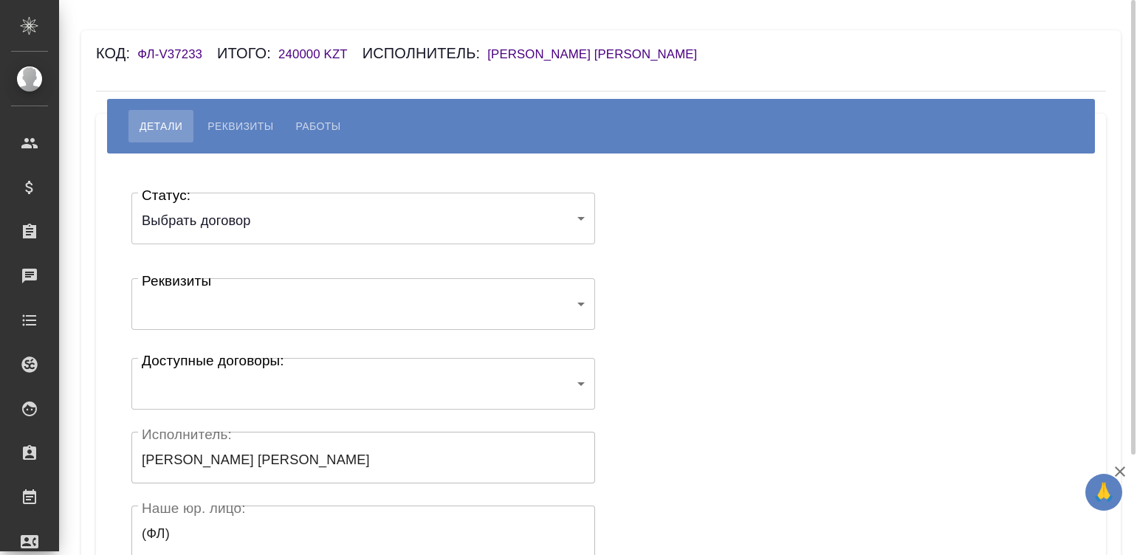
click at [226, 393] on body "🙏 .cls-1 fill:#fff; AWATERA [PERSON_NAME][PERSON_NAME] Спецификации Заказы Чаты…" at bounding box center [568, 277] width 1137 height 555
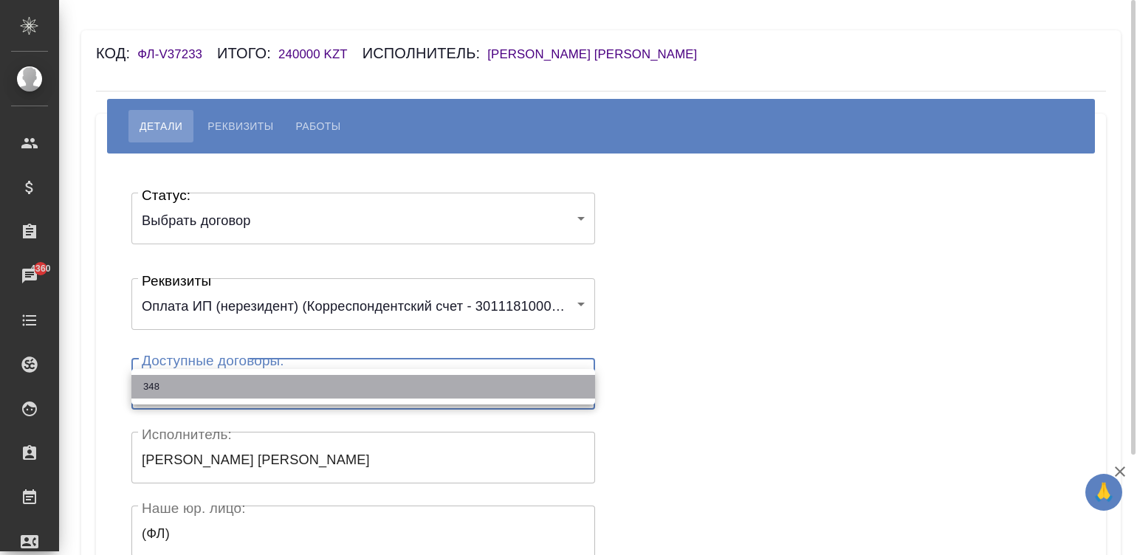
click at [226, 393] on li "348" at bounding box center [362, 387] width 463 height 24
type input "65140b95375835e9379c07e7"
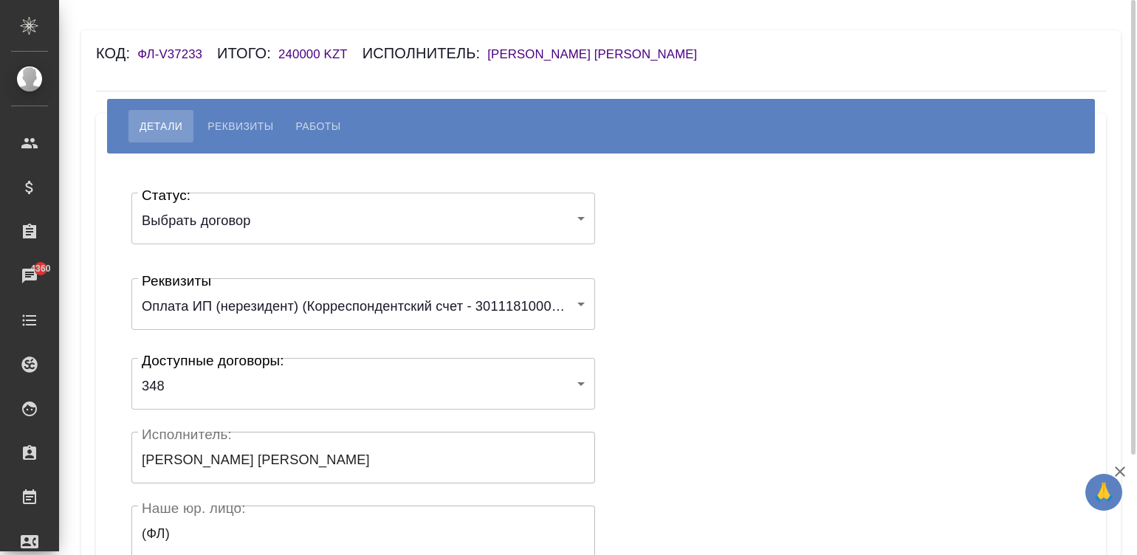
click at [656, 389] on div "Статус: Выбрать договор chooseContract Статус: Реквизиты Оплата ИП (нерезидент)…" at bounding box center [600, 443] width 951 height 534
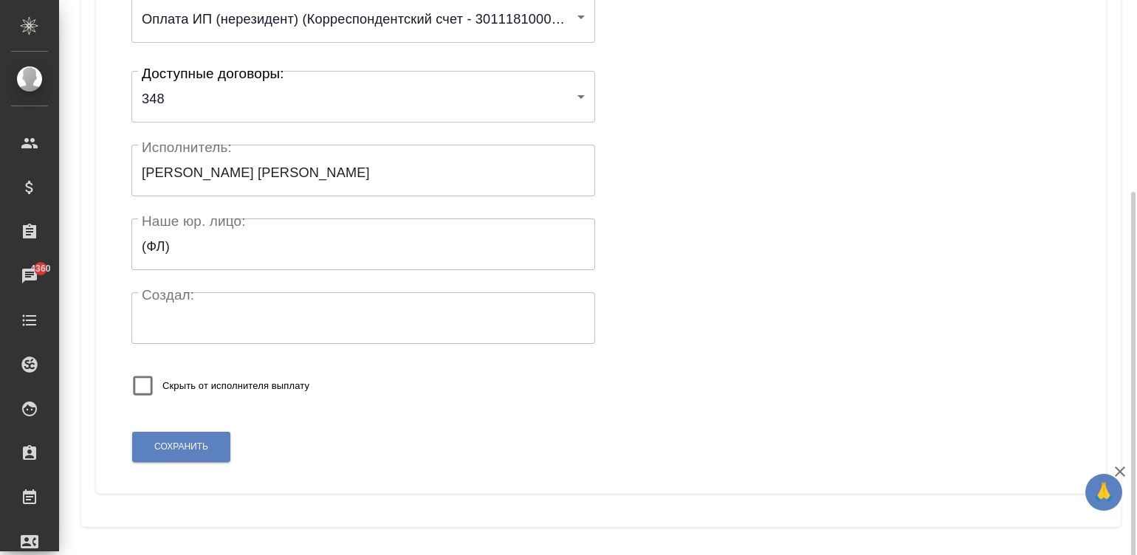
scroll to position [289, 0]
click at [192, 439] on span "Сохранить" at bounding box center [181, 445] width 54 height 13
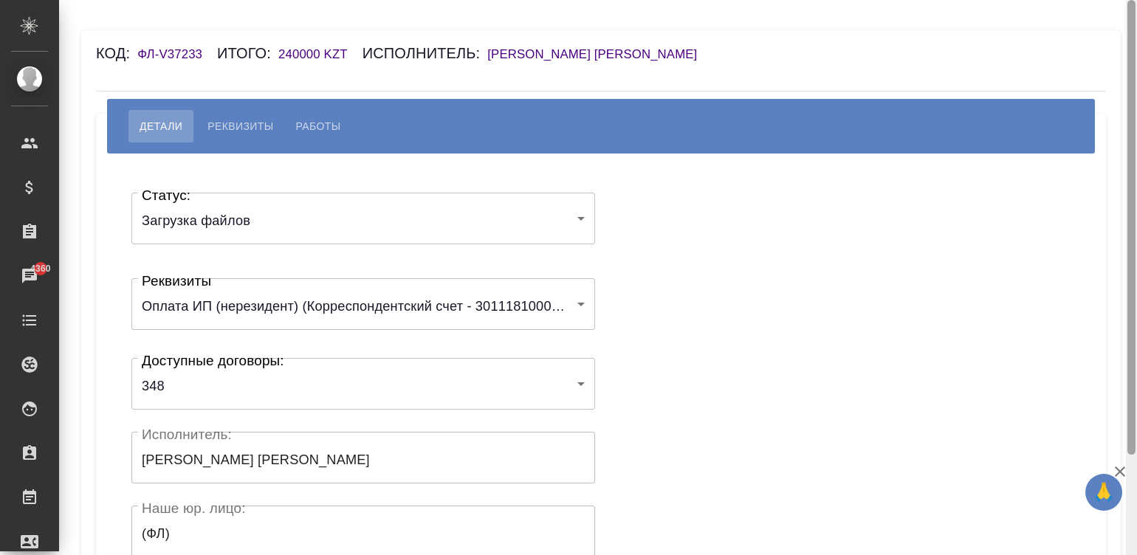
scroll to position [289, 0]
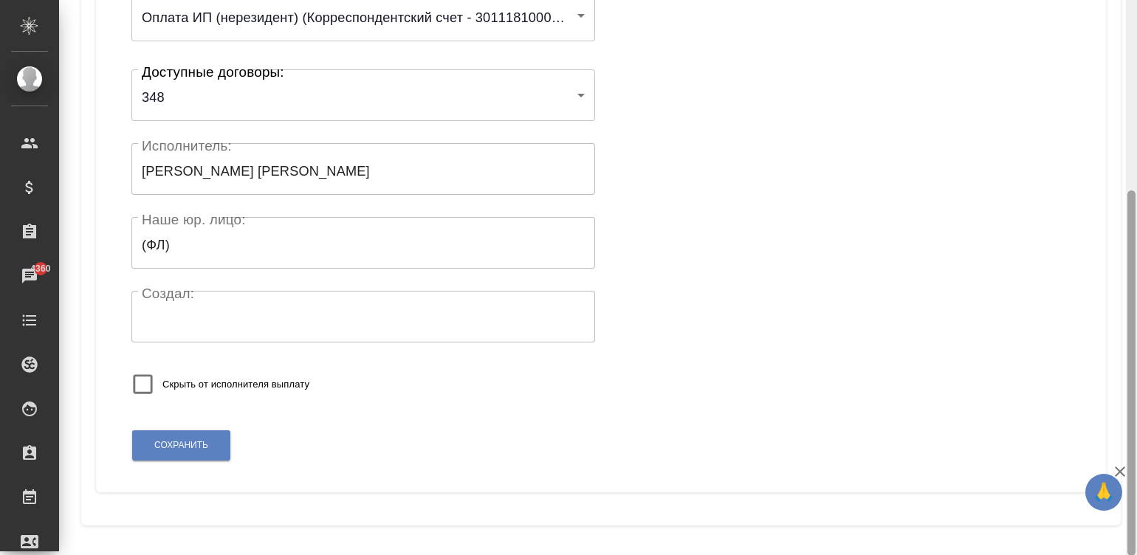
click at [1135, 515] on div at bounding box center [1130, 278] width 11 height 556
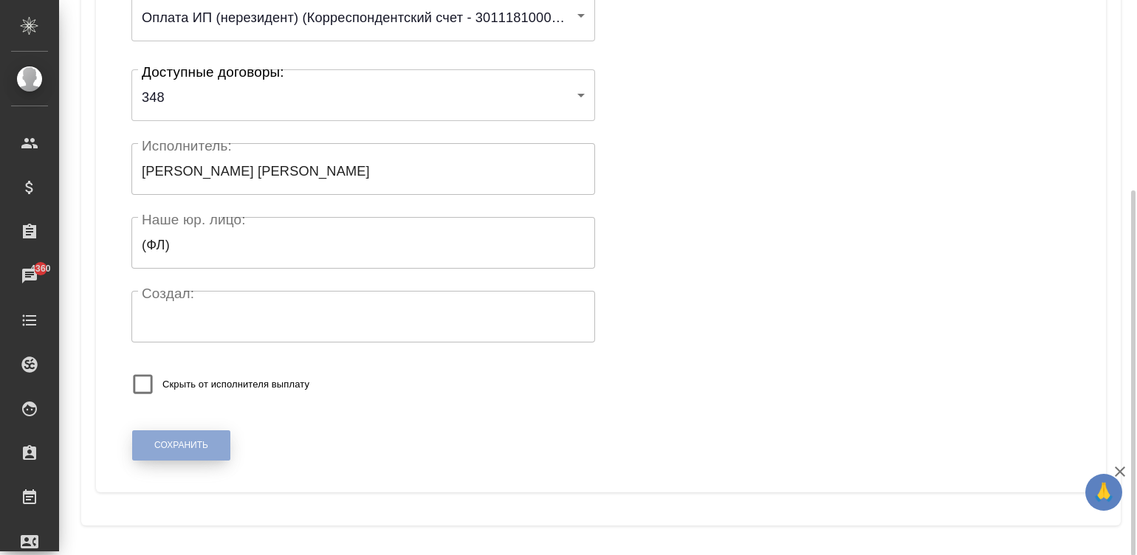
click at [199, 438] on button "Сохранить" at bounding box center [181, 445] width 98 height 30
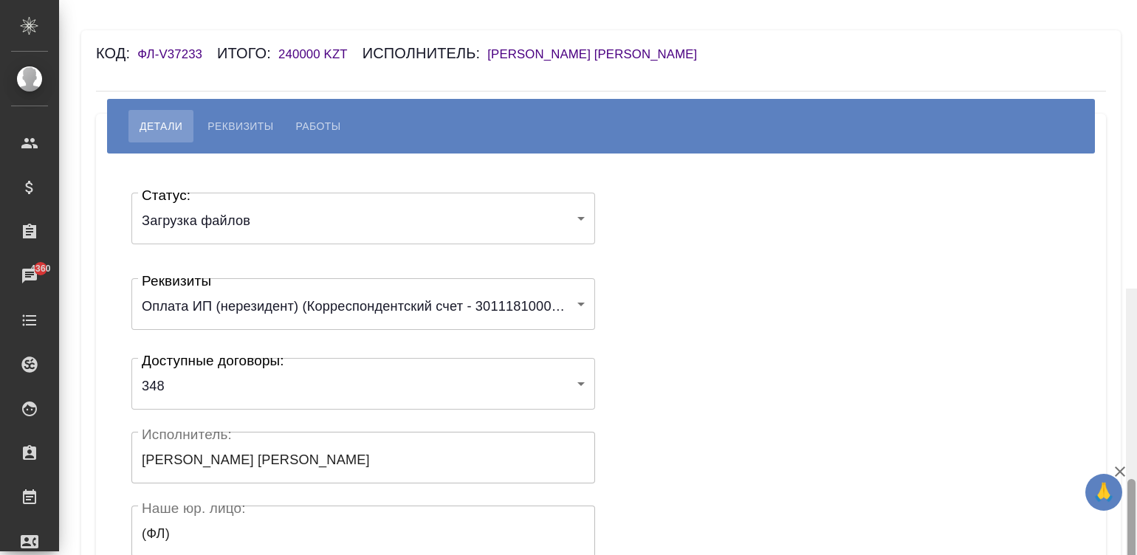
scroll to position [289, 0]
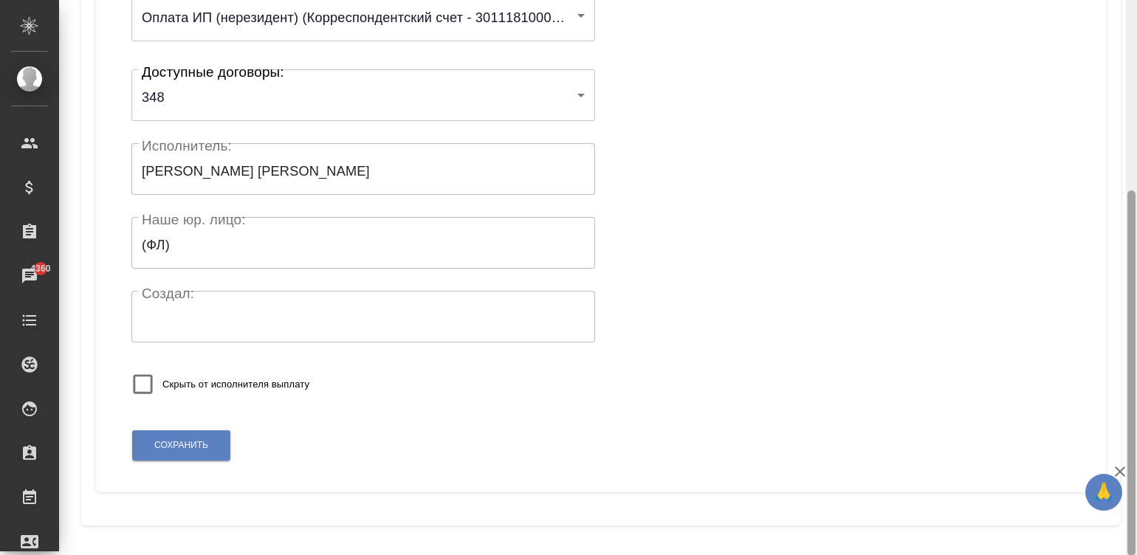
click at [1134, 525] on div at bounding box center [1130, 278] width 11 height 556
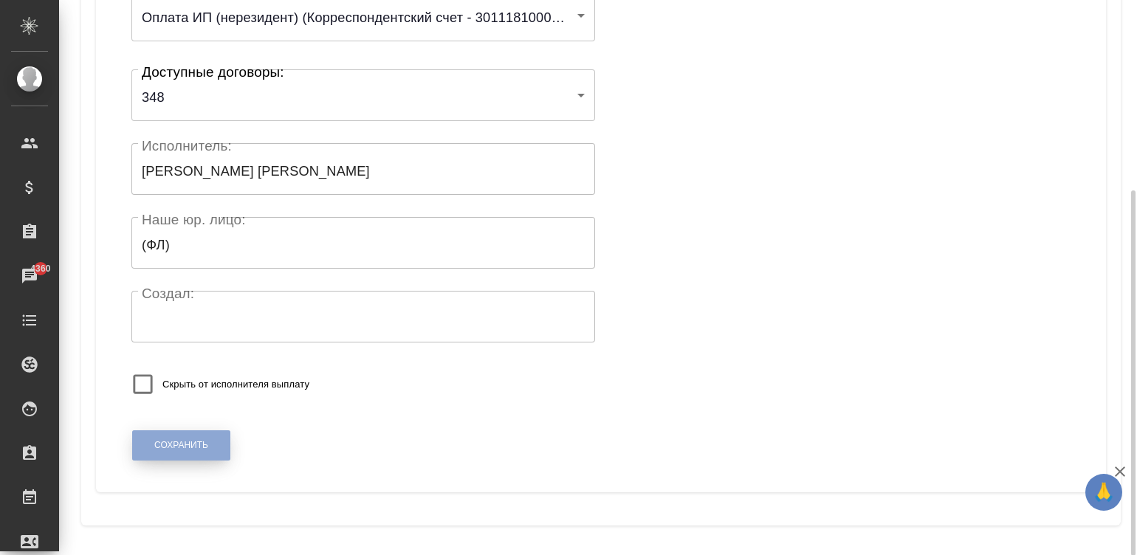
click at [215, 446] on button "Сохранить" at bounding box center [181, 445] width 98 height 30
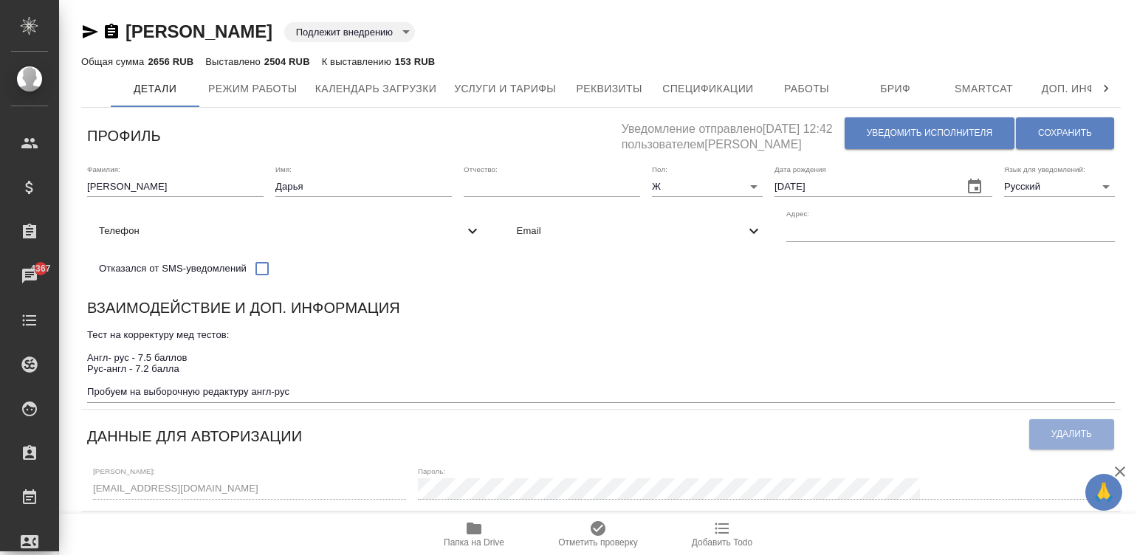
click at [649, 323] on div "Взаимодействие и доп. информация" at bounding box center [600, 310] width 1027 height 29
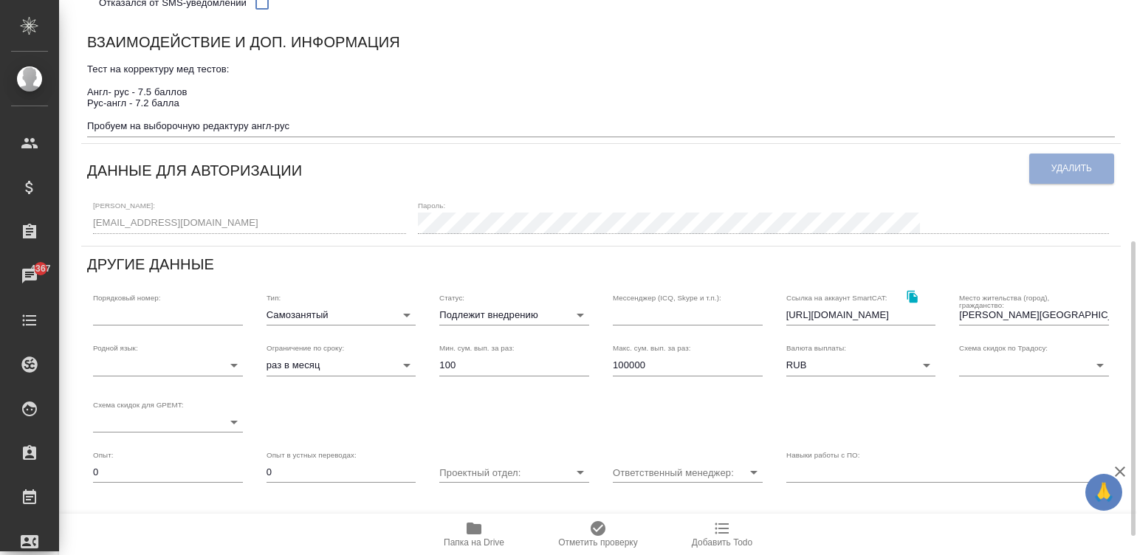
scroll to position [331, 0]
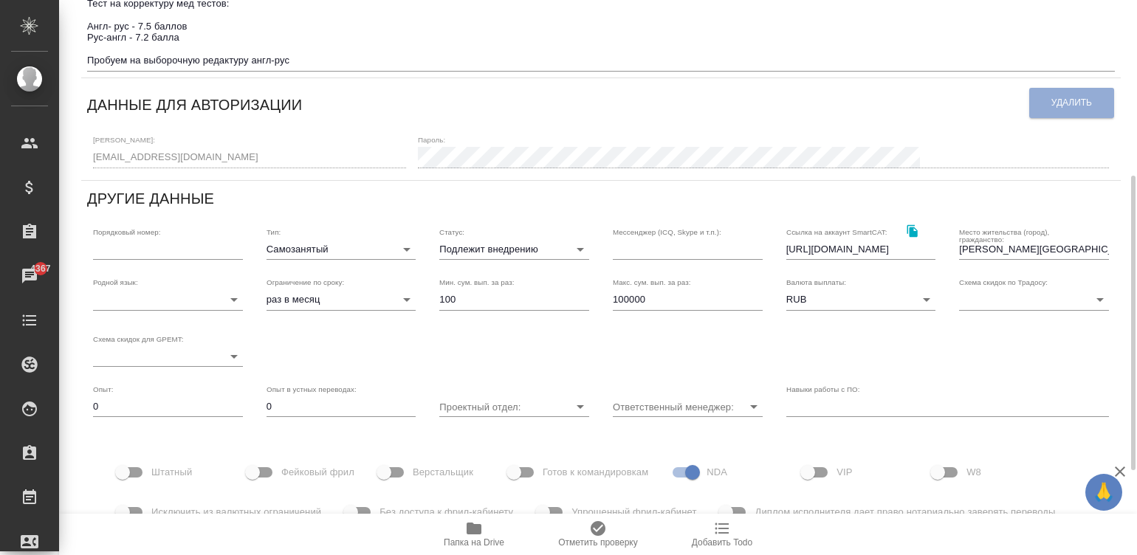
click at [327, 255] on body "🙏 .cls-1 fill:#fff; AWATERA [PERSON_NAME]malinina Клиенты Спецификации Заказы 4…" at bounding box center [568, 277] width 1137 height 555
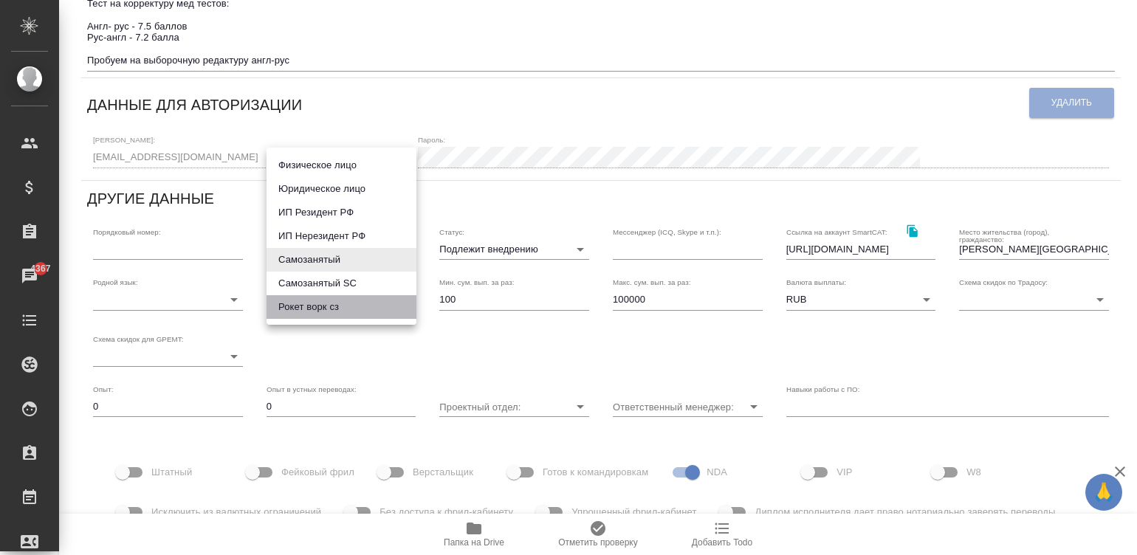
click at [344, 300] on li "Рокет ворк сз" at bounding box center [341, 307] width 150 height 24
type input "rocketWorkSelfEmployed"
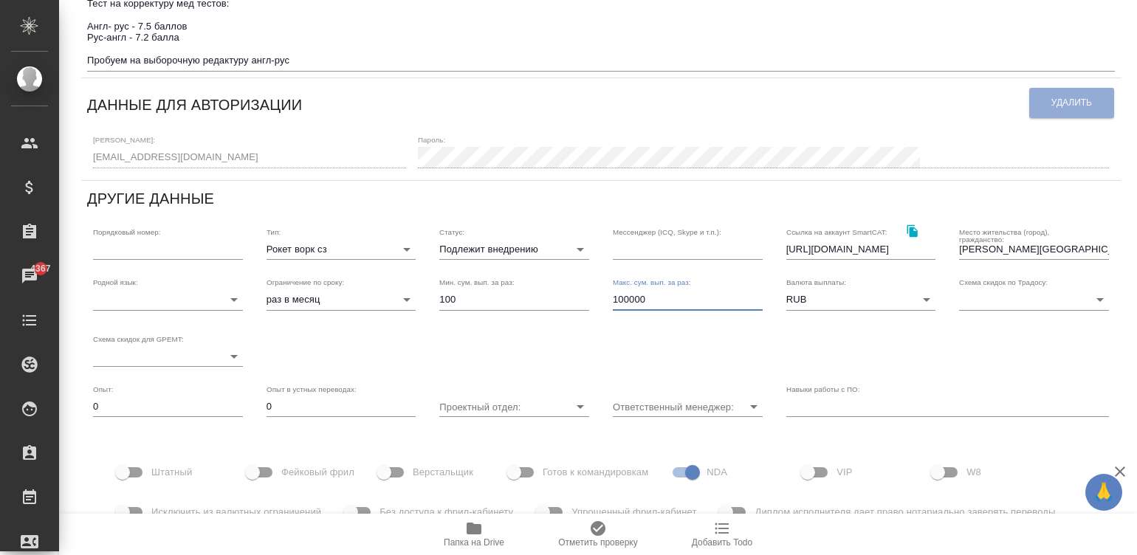
click at [668, 308] on input "100000" at bounding box center [688, 299] width 150 height 21
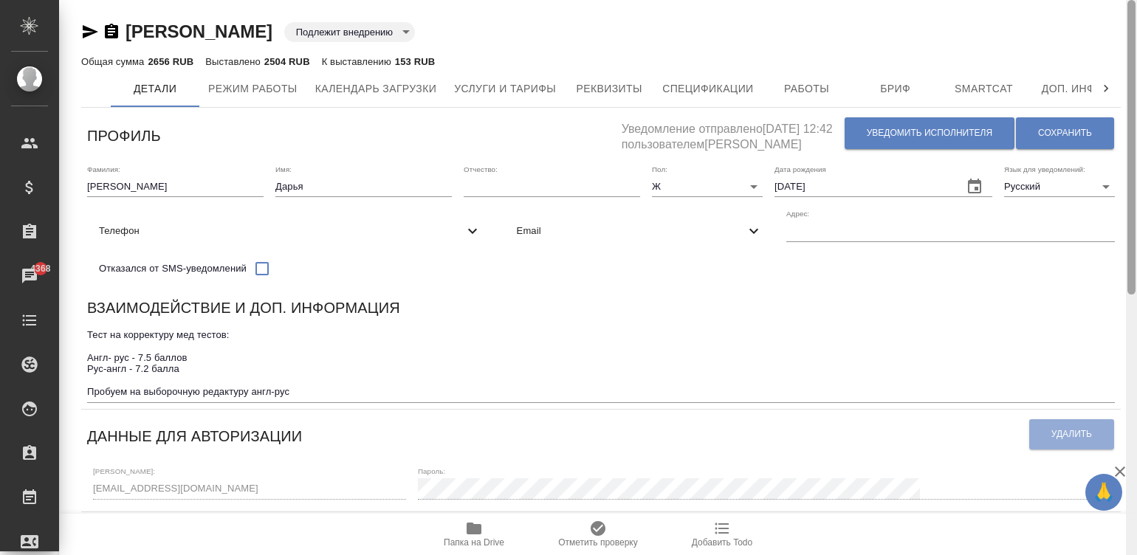
click at [1129, 37] on div at bounding box center [1130, 278] width 11 height 556
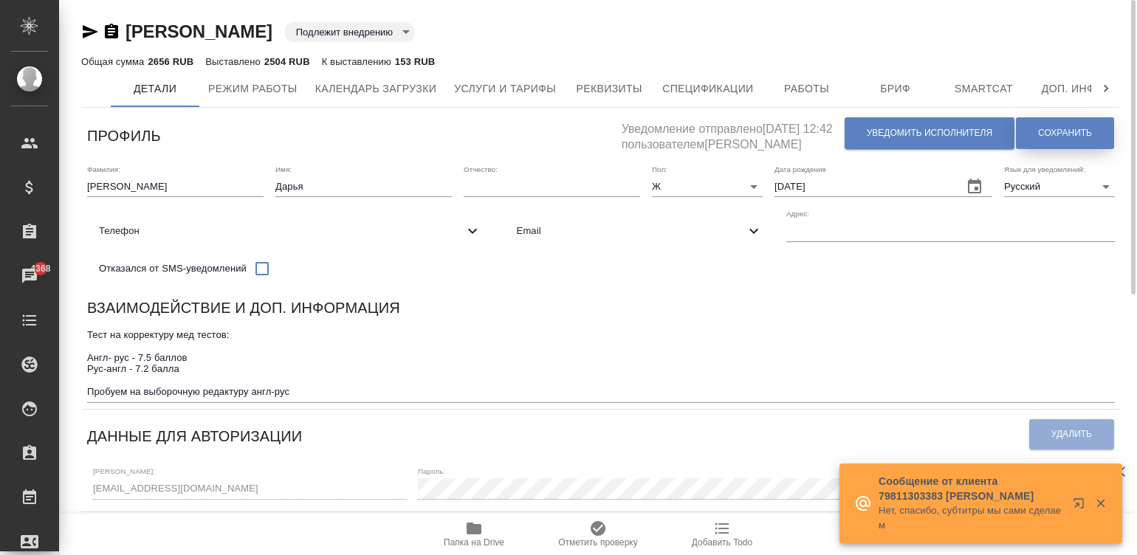
click at [1044, 132] on span "Сохранить" at bounding box center [1065, 133] width 54 height 13
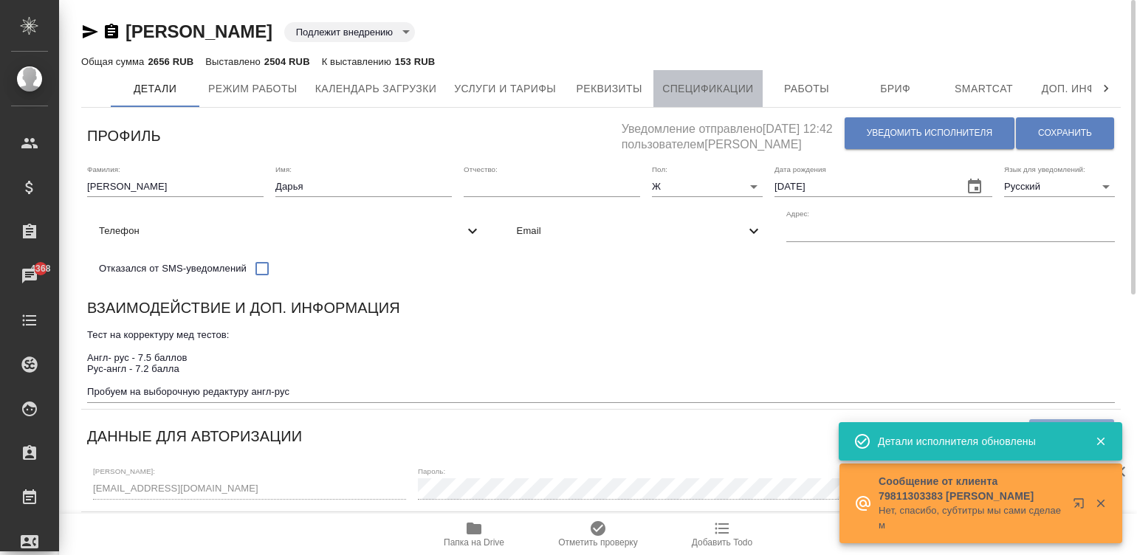
click at [702, 89] on span "Спецификации" at bounding box center [707, 89] width 91 height 18
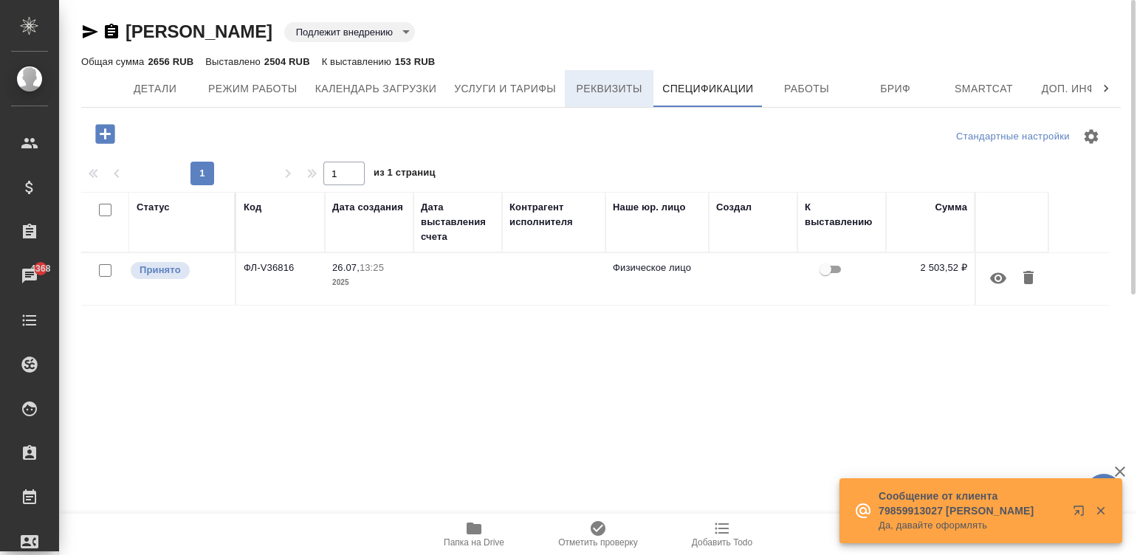
click at [613, 80] on span "Реквизиты" at bounding box center [608, 89] width 71 height 18
select select "10"
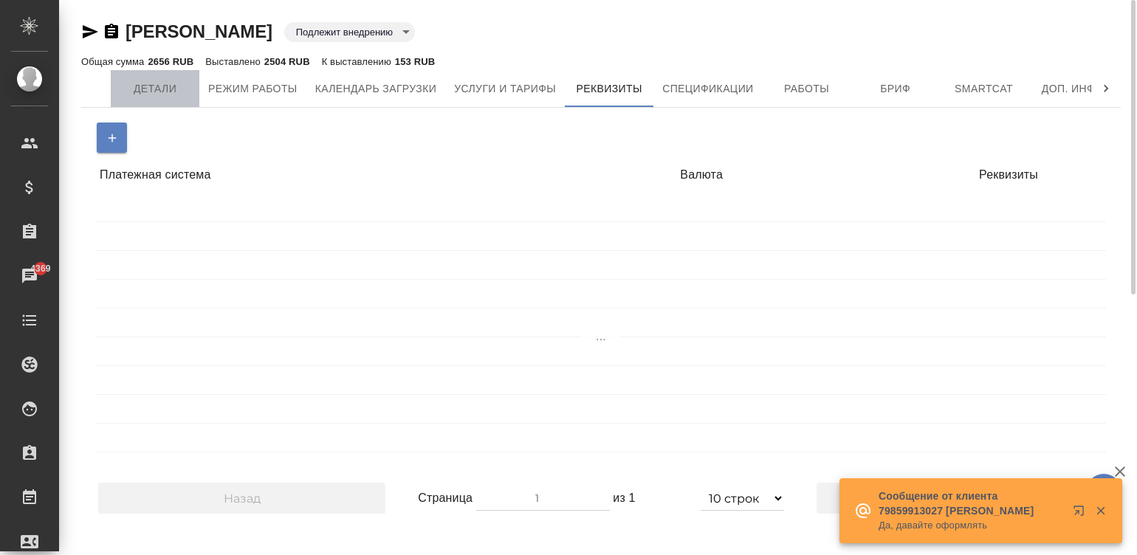
click at [144, 94] on span "Детали" at bounding box center [155, 89] width 71 height 18
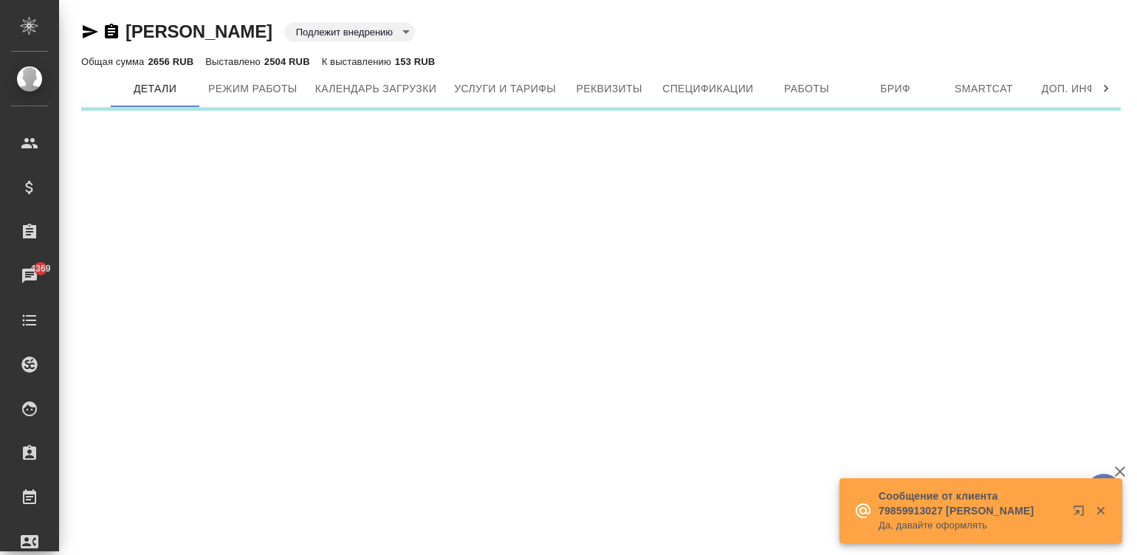
click at [1127, 361] on div ".cls-1 fill:#fff; AWATERA [PERSON_NAME]malinina Клиенты Спецификации Заказы 436…" at bounding box center [568, 277] width 1137 height 555
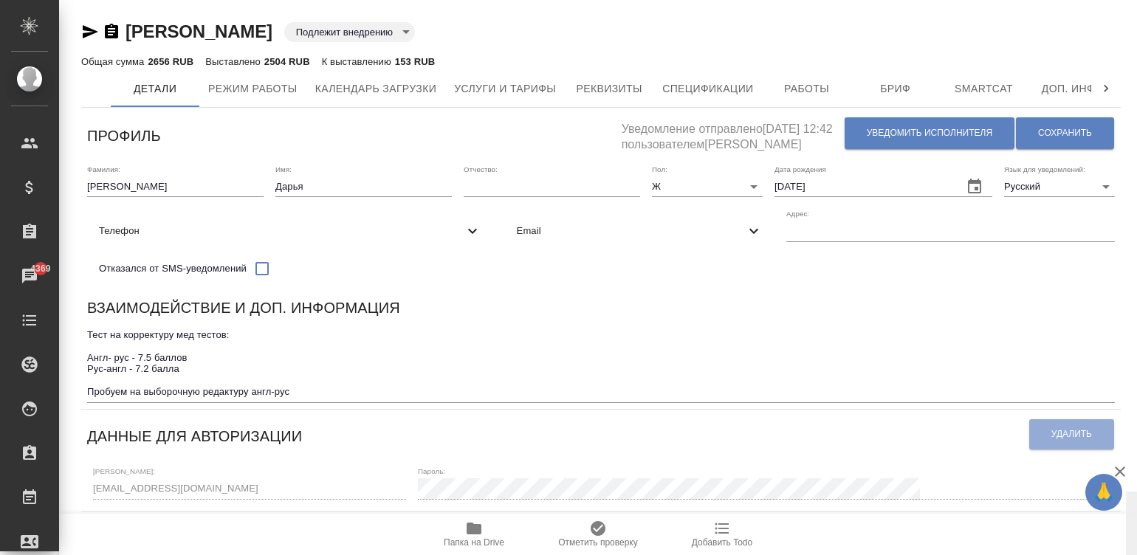
click at [1131, 24] on div at bounding box center [1130, 278] width 11 height 556
